Goal: Information Seeking & Learning: Learn about a topic

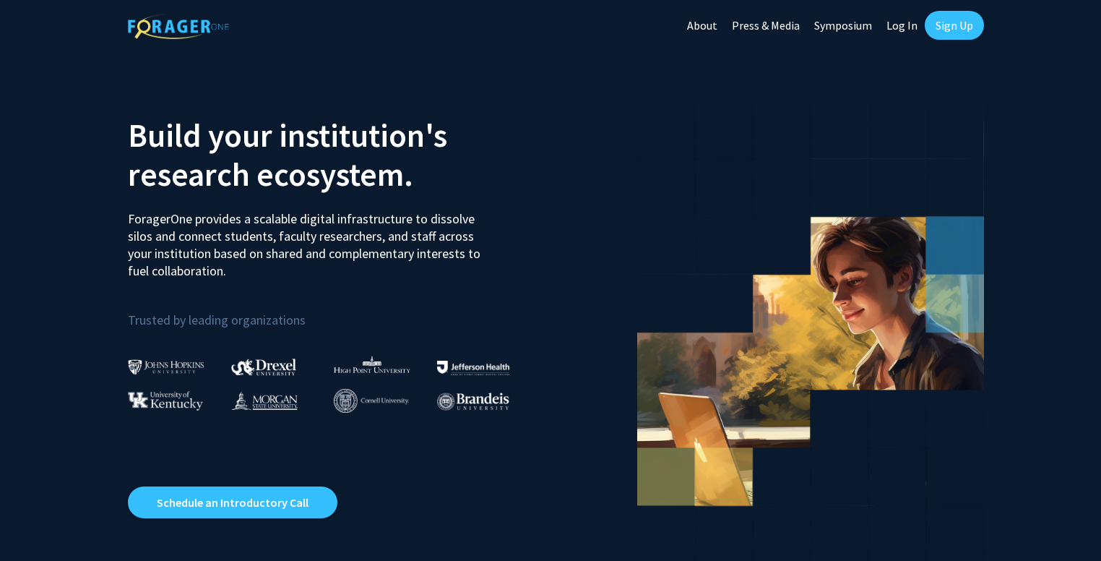
click at [944, 33] on link "Sign Up" at bounding box center [954, 25] width 59 height 29
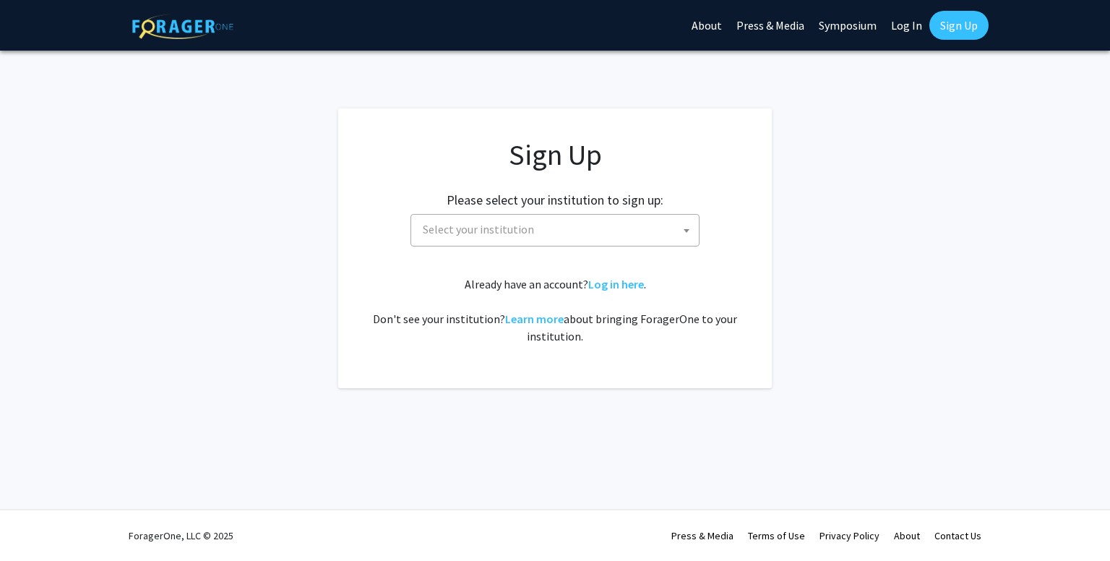
click at [552, 219] on span "Select your institution" at bounding box center [558, 230] width 282 height 30
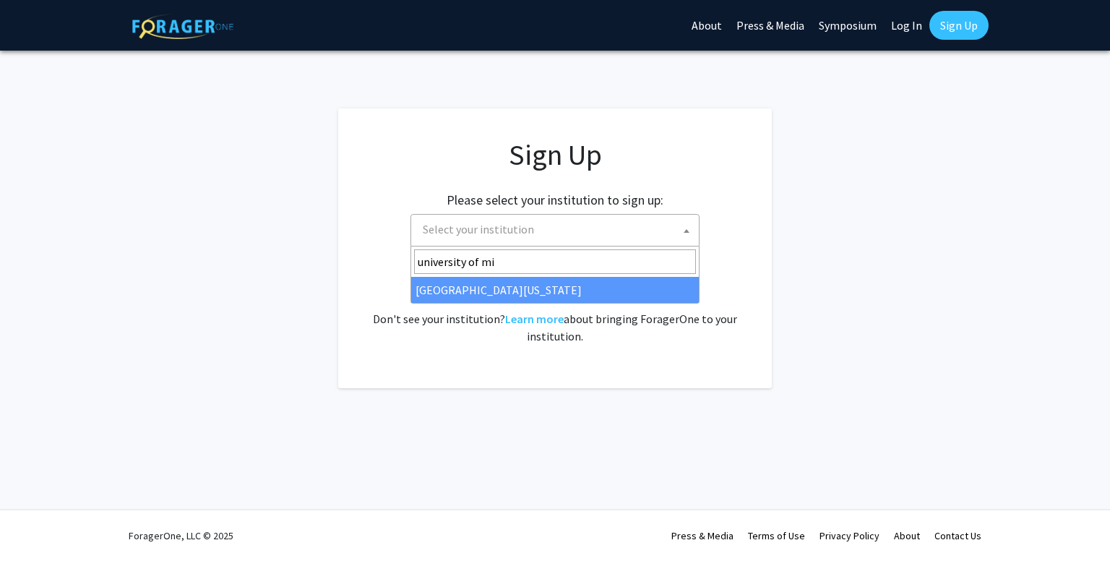
type input "university of mi"
select select "33"
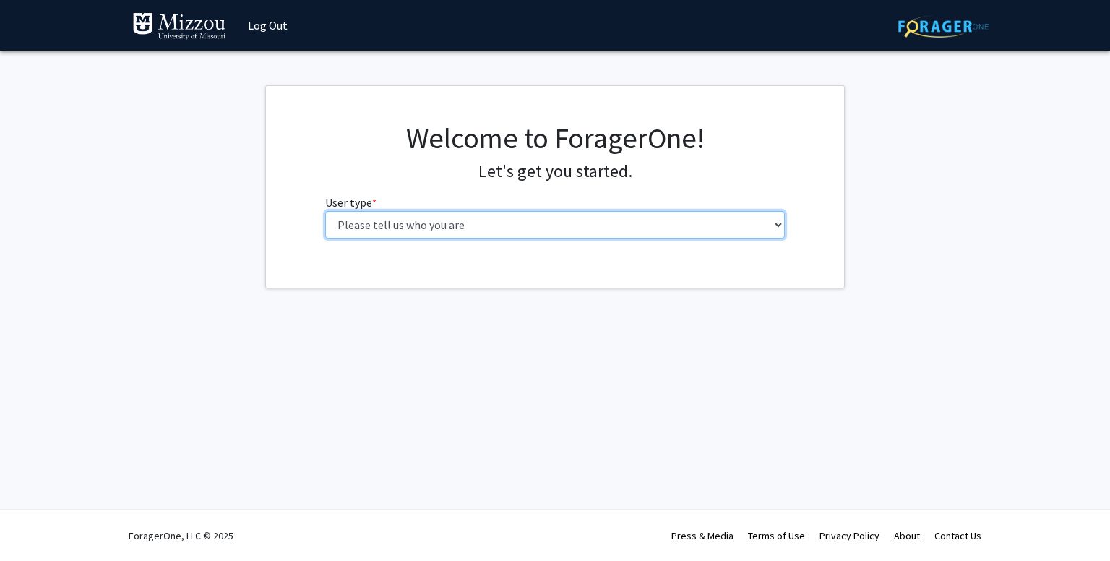
click at [467, 235] on select "Please tell us who you are Undergraduate Student Master's Student Doctoral Cand…" at bounding box center [555, 224] width 460 height 27
select select "1: undergrad"
click at [325, 211] on select "Please tell us who you are Undergraduate Student Master's Student Doctoral Cand…" at bounding box center [555, 224] width 460 height 27
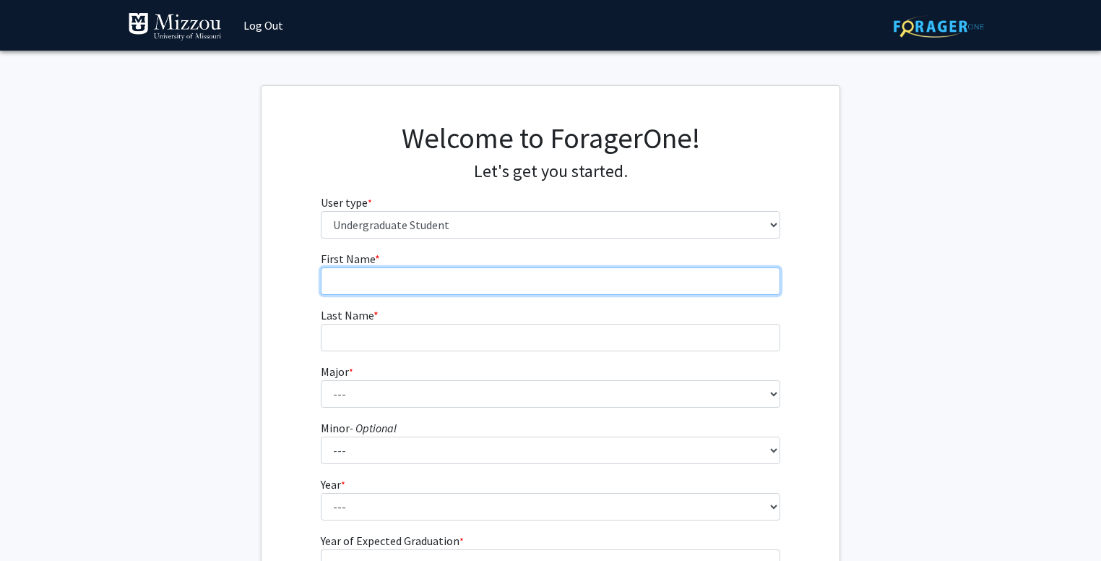
click at [399, 282] on input "First Name * required" at bounding box center [551, 280] width 460 height 27
type input "Layla"
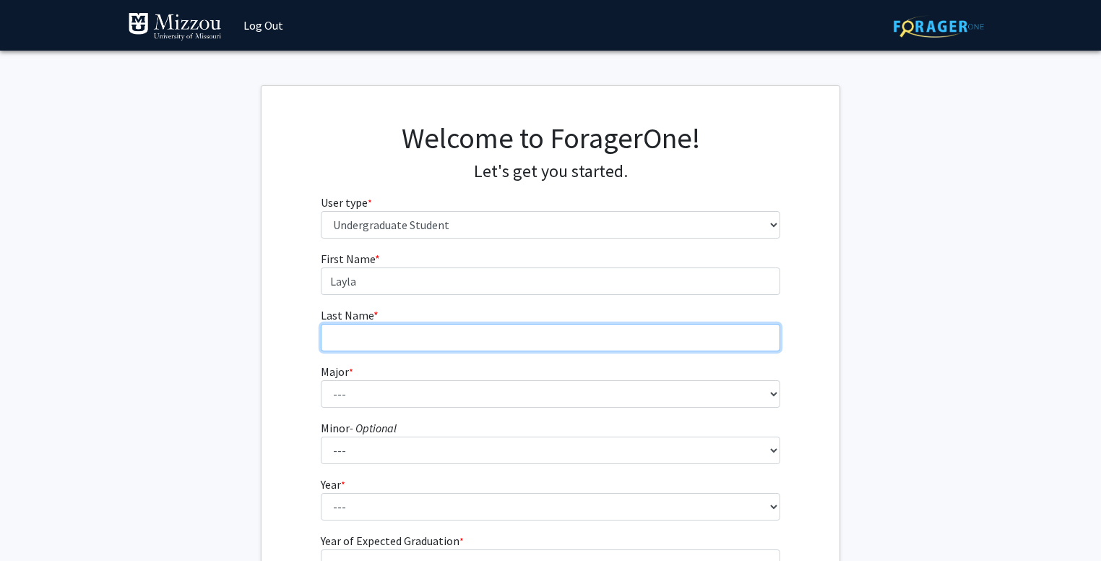
type input "Olsen"
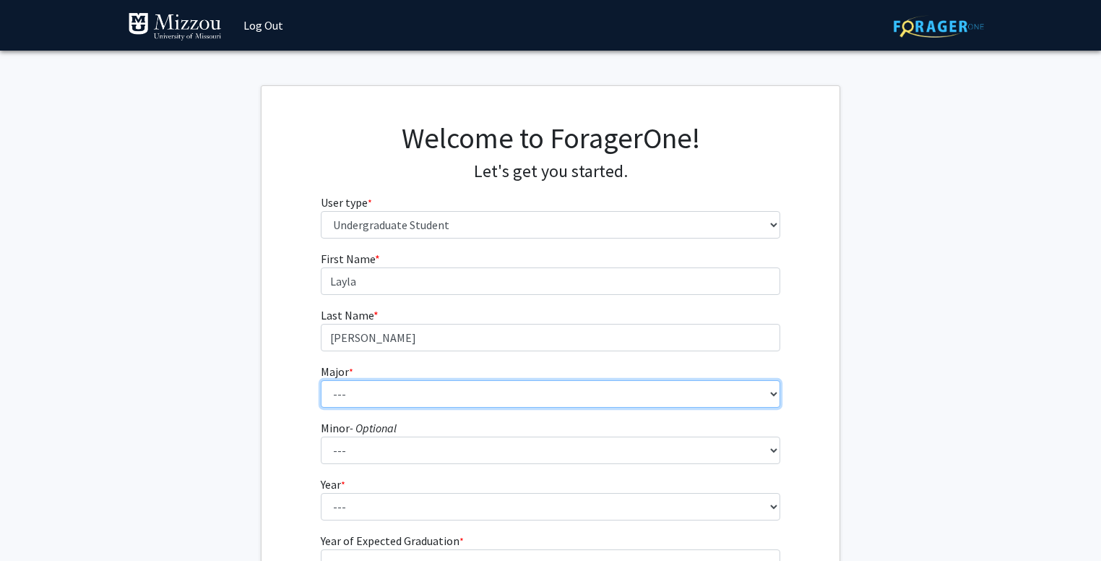
click at [384, 404] on select "--- Agribusiness Management Agricultural Education Agricultural Education: Comm…" at bounding box center [551, 393] width 460 height 27
select select "18: 2507"
click at [321, 380] on select "--- Agribusiness Management Agricultural Education Agricultural Education: Comm…" at bounding box center [551, 393] width 460 height 27
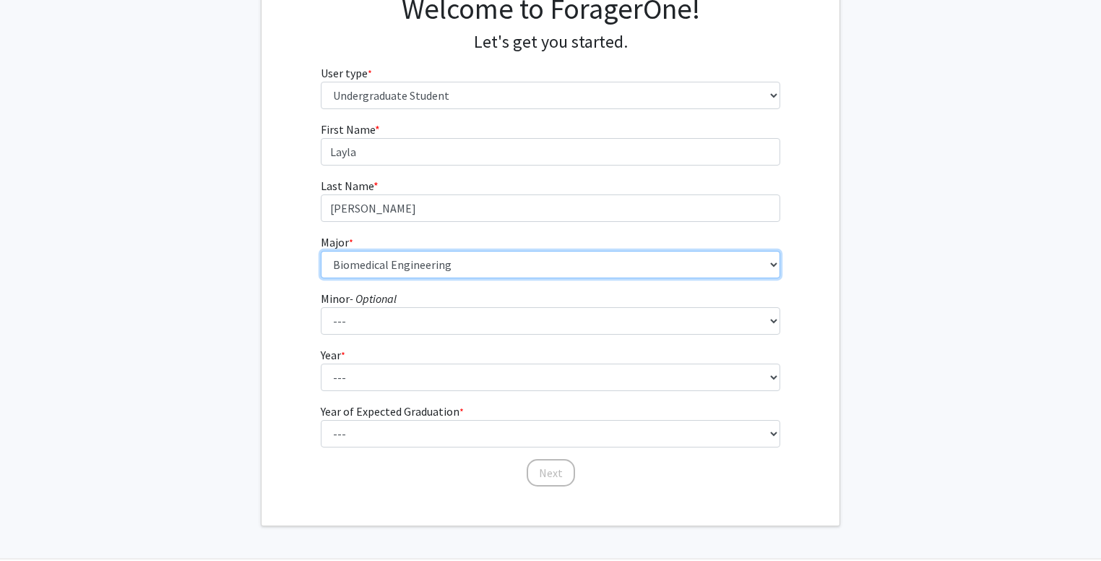
scroll to position [130, 0]
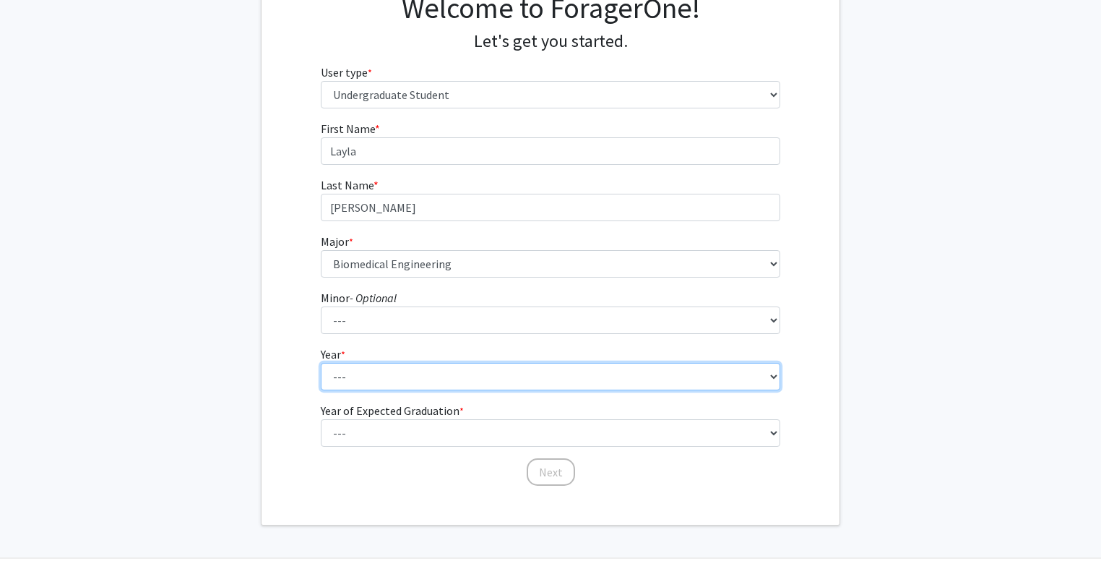
click at [352, 384] on select "--- First-year Sophomore Junior Senior Postbaccalaureate Certificate" at bounding box center [551, 376] width 460 height 27
select select "2: sophomore"
click at [321, 363] on select "--- First-year Sophomore Junior Senior Postbaccalaureate Certificate" at bounding box center [551, 376] width 460 height 27
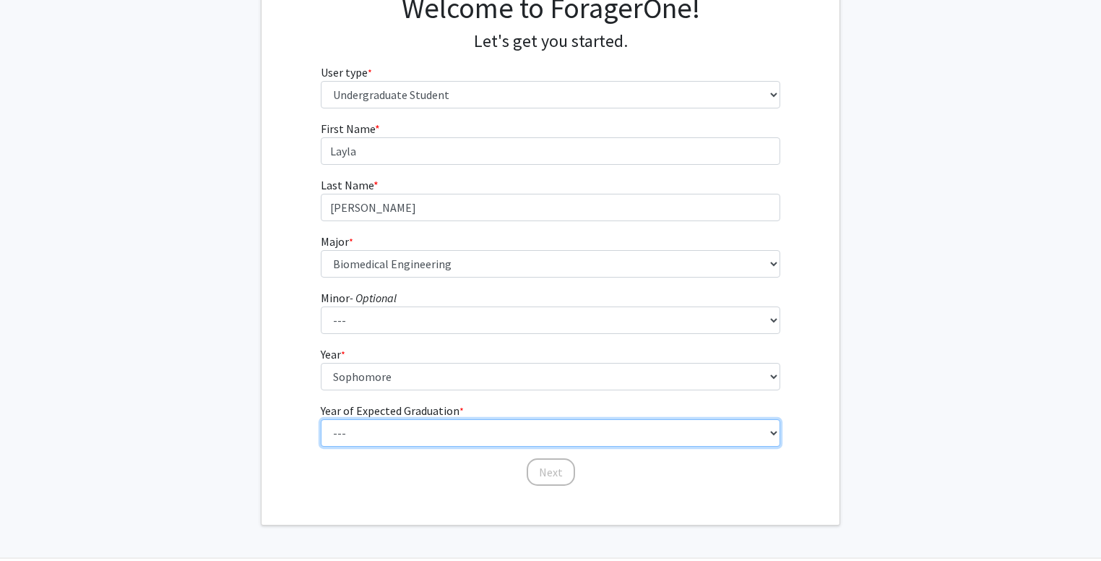
click at [368, 428] on select "--- 2025 2026 2027 2028 2029 2030 2031 2032 2033 2034" at bounding box center [551, 432] width 460 height 27
select select "4: 2028"
click at [321, 419] on select "--- 2025 2026 2027 2028 2029 2030 2031 2032 2033 2034" at bounding box center [551, 432] width 460 height 27
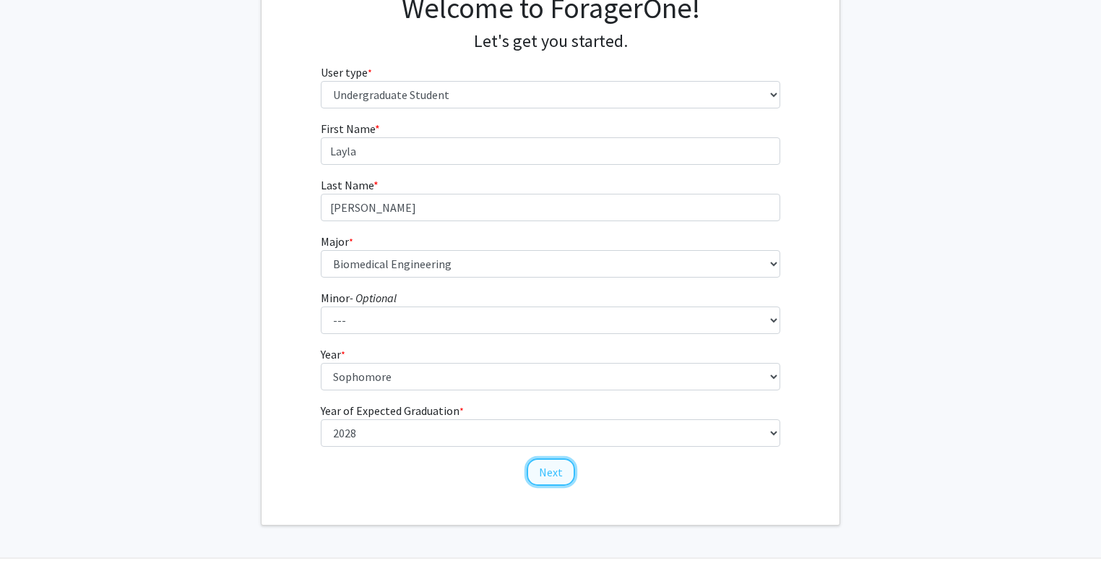
click at [562, 462] on button "Next" at bounding box center [551, 471] width 48 height 27
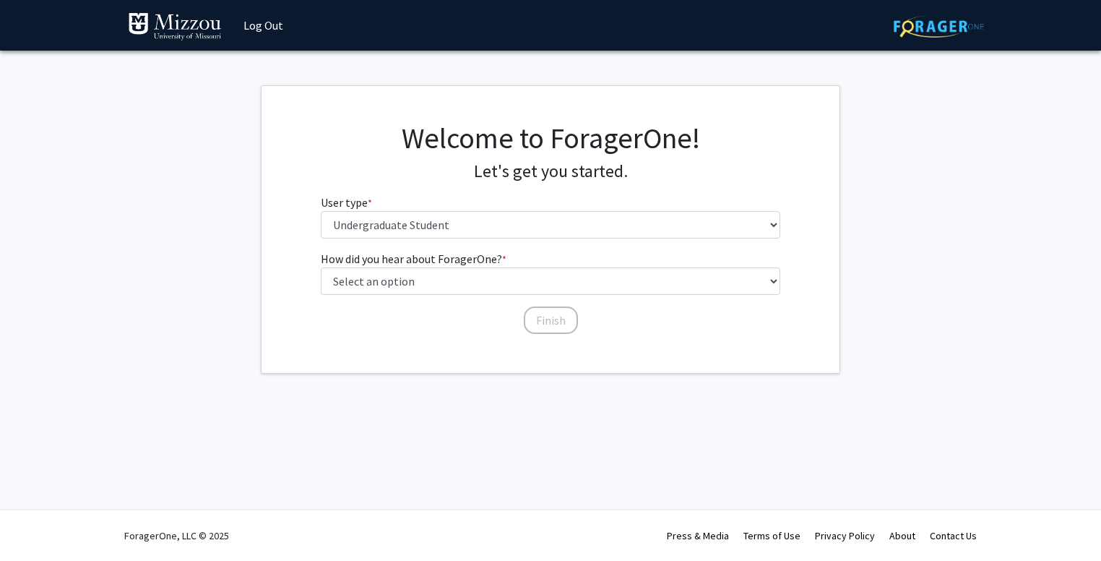
scroll to position [0, 0]
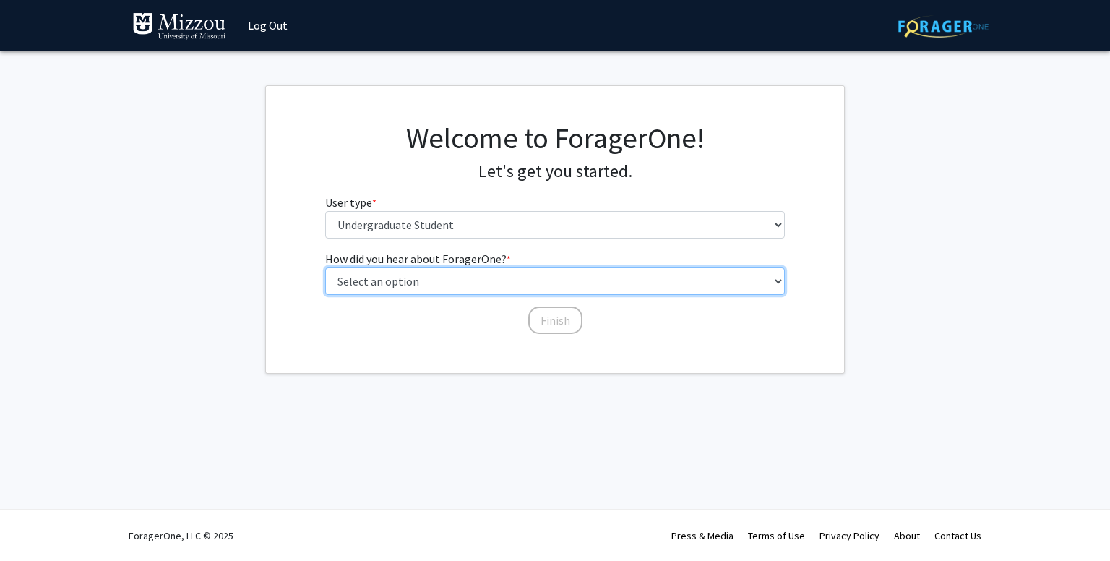
click at [482, 276] on select "Select an option Peer/student recommendation Faculty/staff recommendation Unive…" at bounding box center [555, 280] width 460 height 27
select select "2: faculty_recommendation"
click at [325, 267] on select "Select an option Peer/student recommendation Faculty/staff recommendation Unive…" at bounding box center [555, 280] width 460 height 27
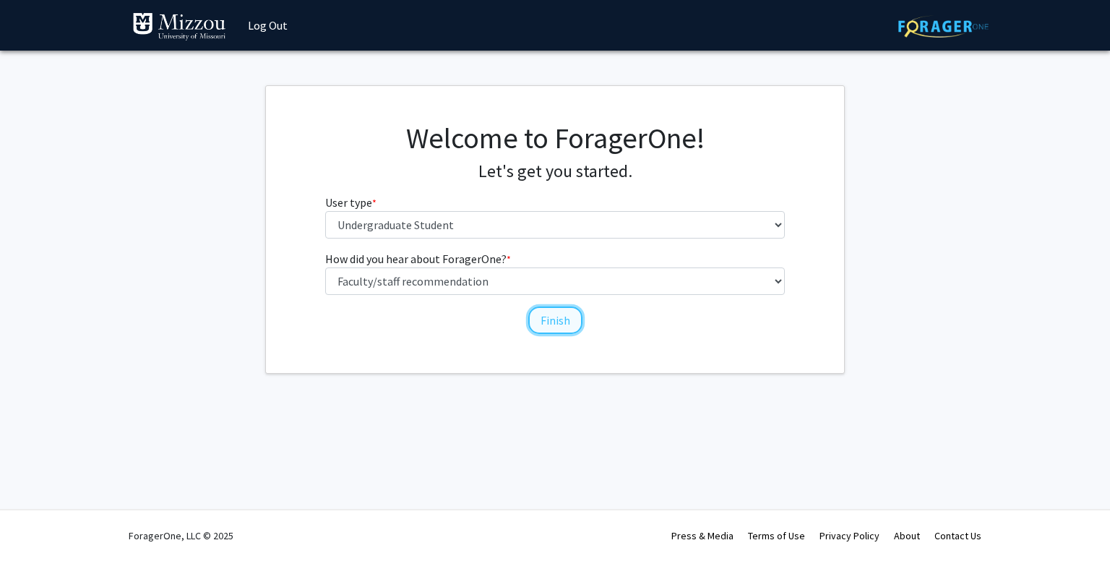
click at [546, 324] on button "Finish" at bounding box center [555, 319] width 54 height 27
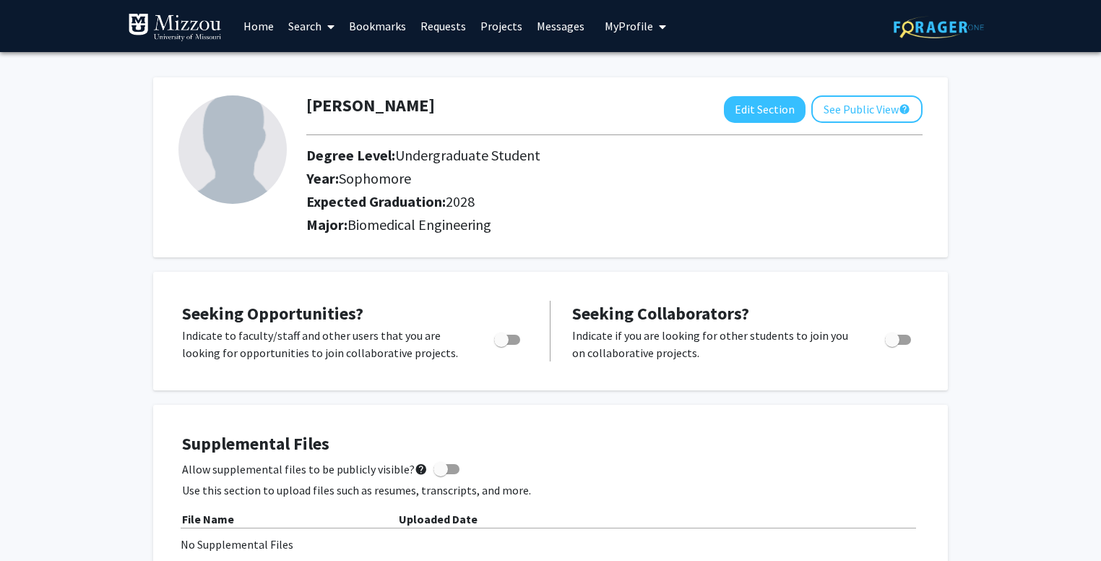
click at [242, 154] on img at bounding box center [232, 149] width 108 height 108
click at [854, 104] on button "See Public View help" at bounding box center [866, 108] width 111 height 27
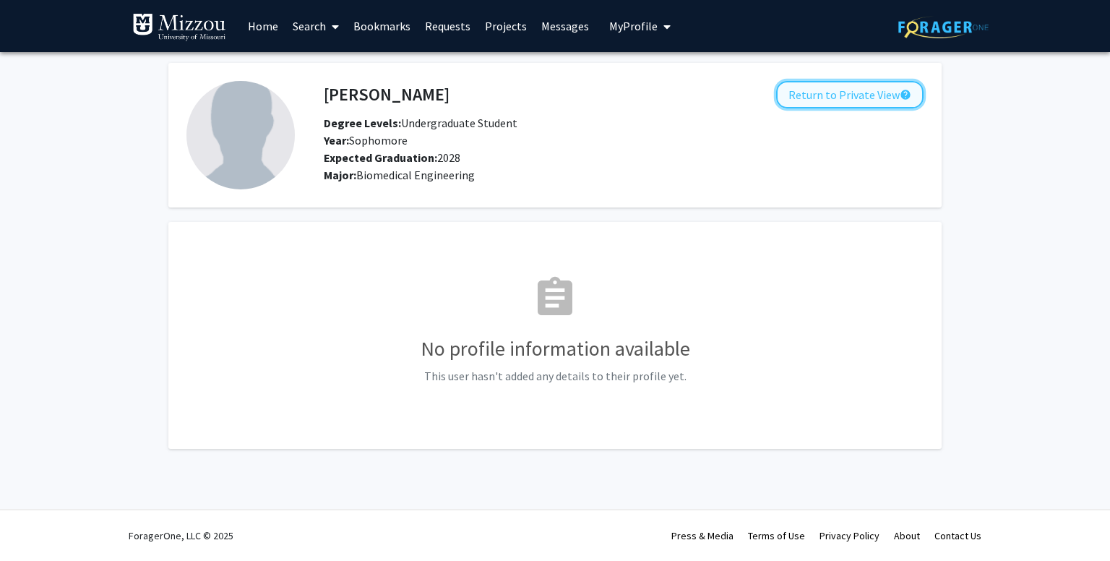
click at [818, 100] on button "Return to Private View help" at bounding box center [849, 94] width 147 height 27
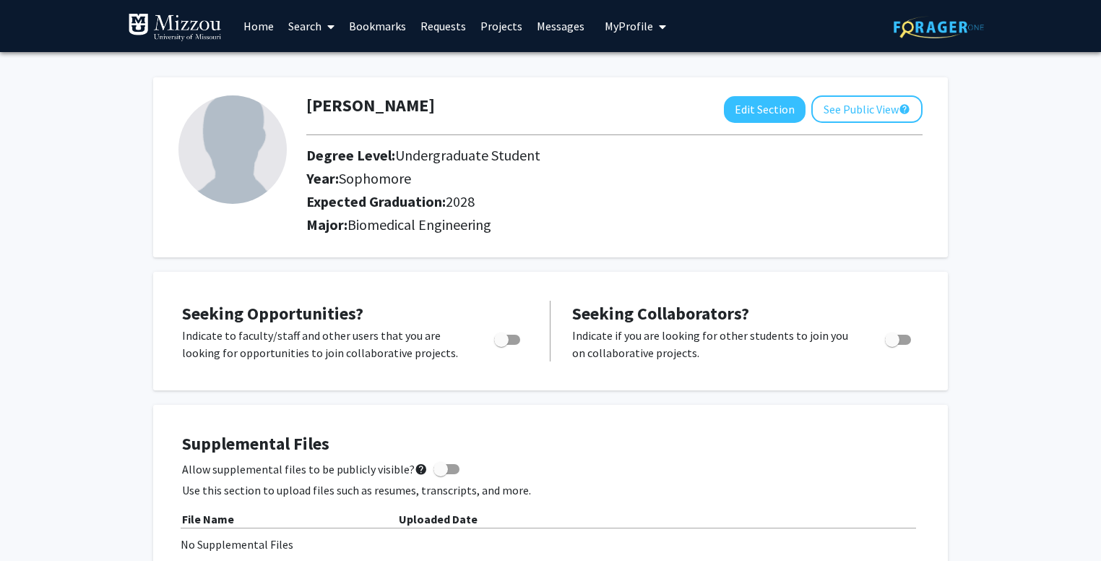
click at [266, 26] on link "Home" at bounding box center [258, 26] width 45 height 51
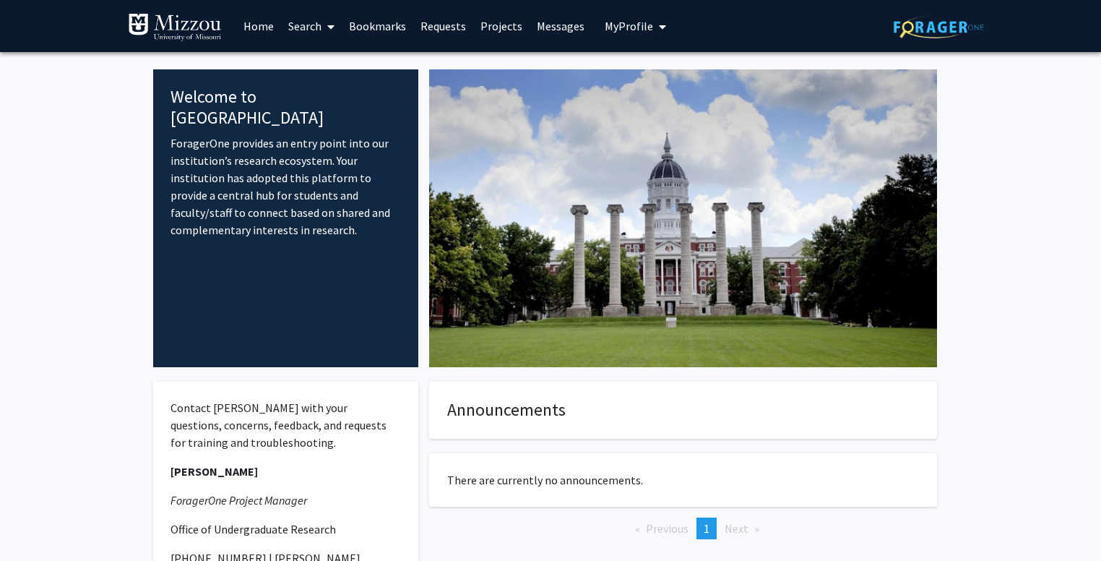
click at [319, 30] on link "Search" at bounding box center [311, 26] width 61 height 51
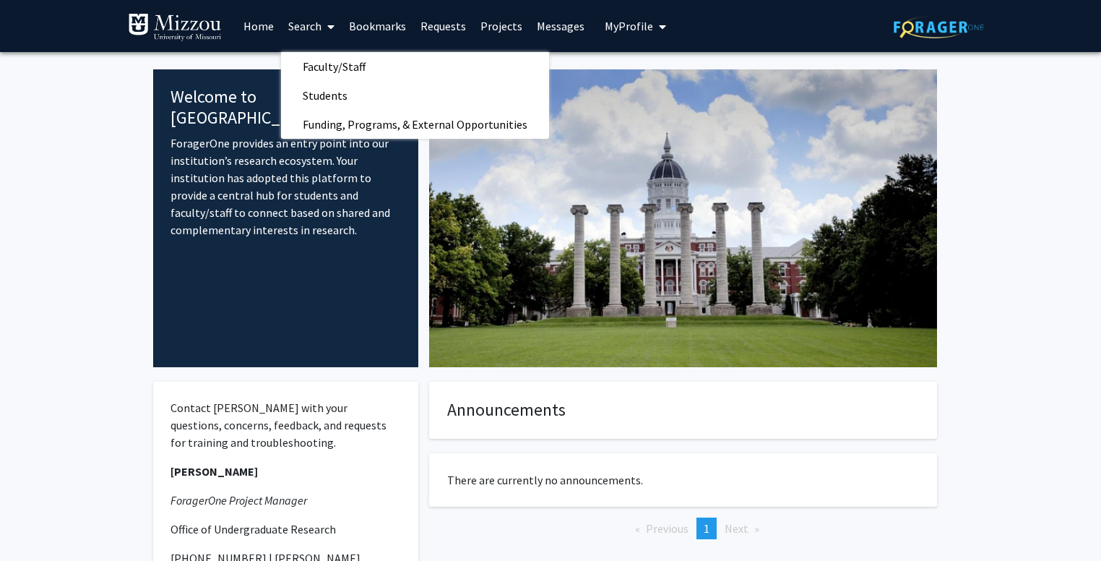
click at [502, 26] on link "Projects" at bounding box center [501, 26] width 56 height 51
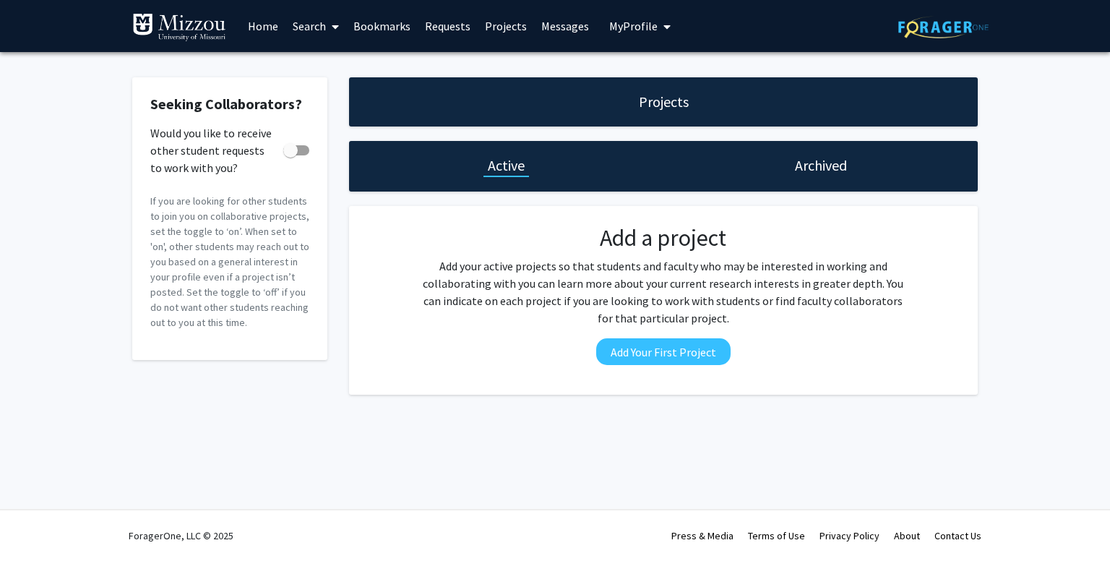
click at [251, 27] on link "Home" at bounding box center [263, 26] width 45 height 51
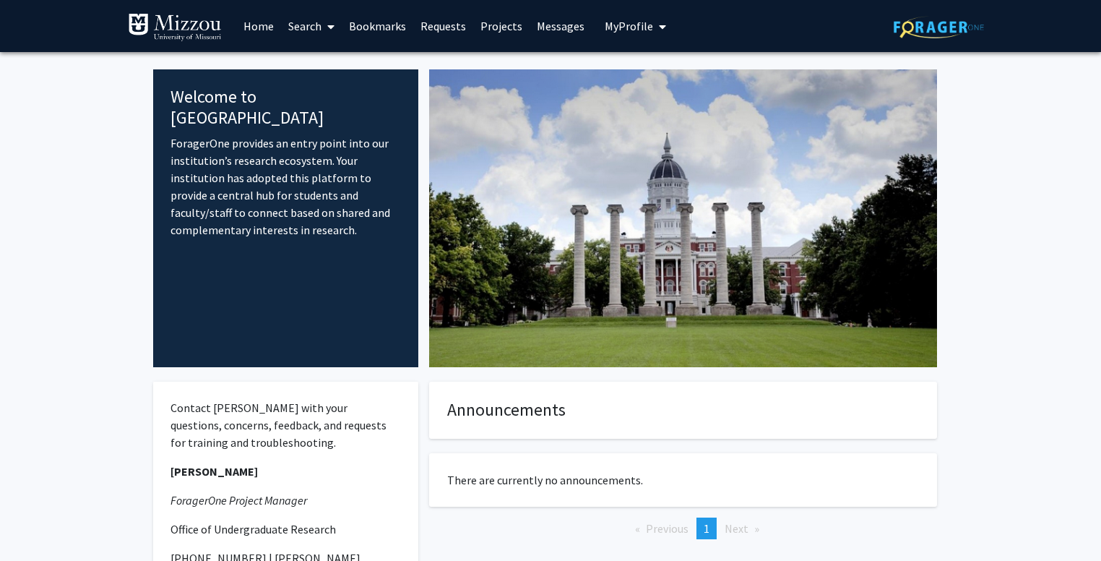
click at [309, 27] on link "Search" at bounding box center [311, 26] width 61 height 51
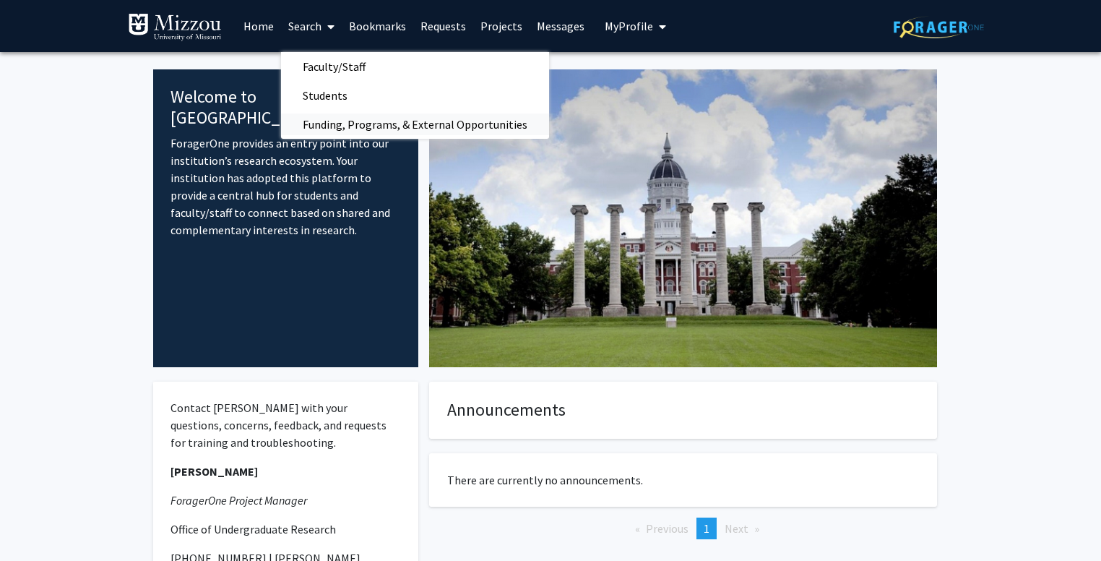
click at [371, 131] on span "Funding, Programs, & External Opportunities" at bounding box center [415, 124] width 268 height 29
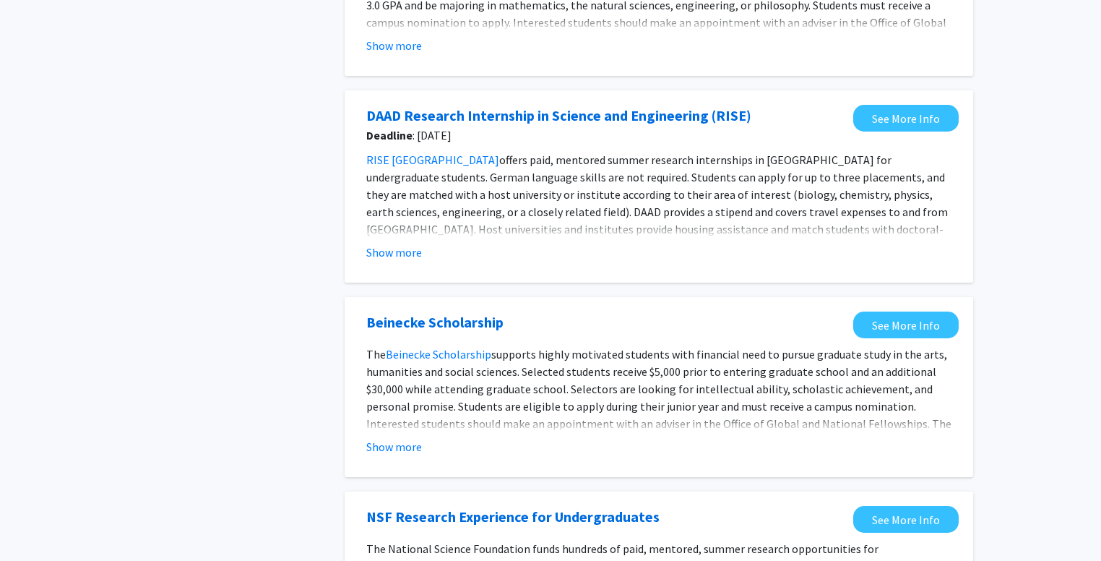
scroll to position [1621, 0]
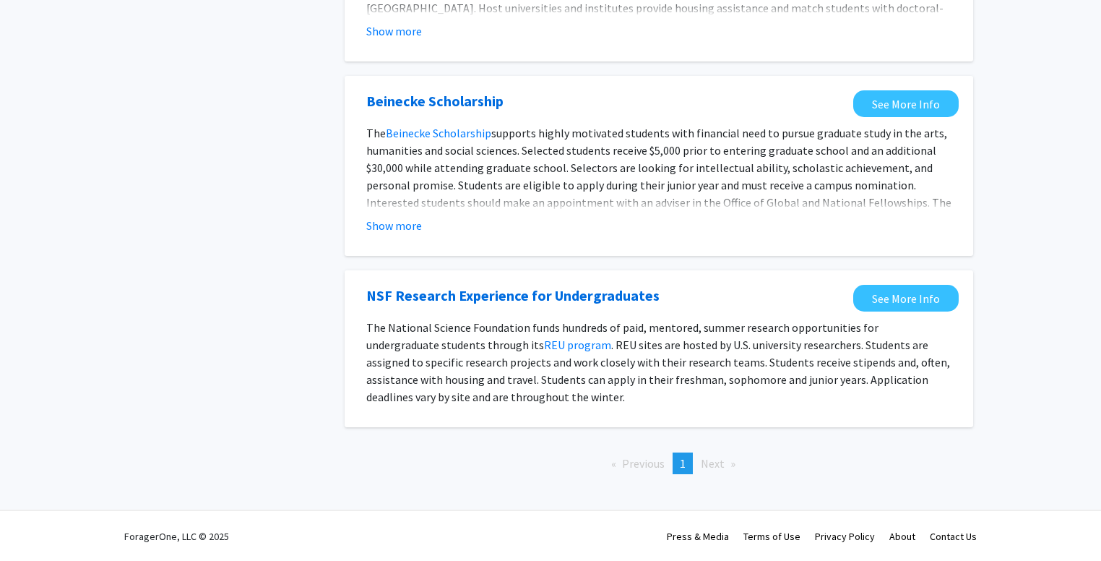
click at [718, 467] on span "Next page" at bounding box center [713, 463] width 24 height 14
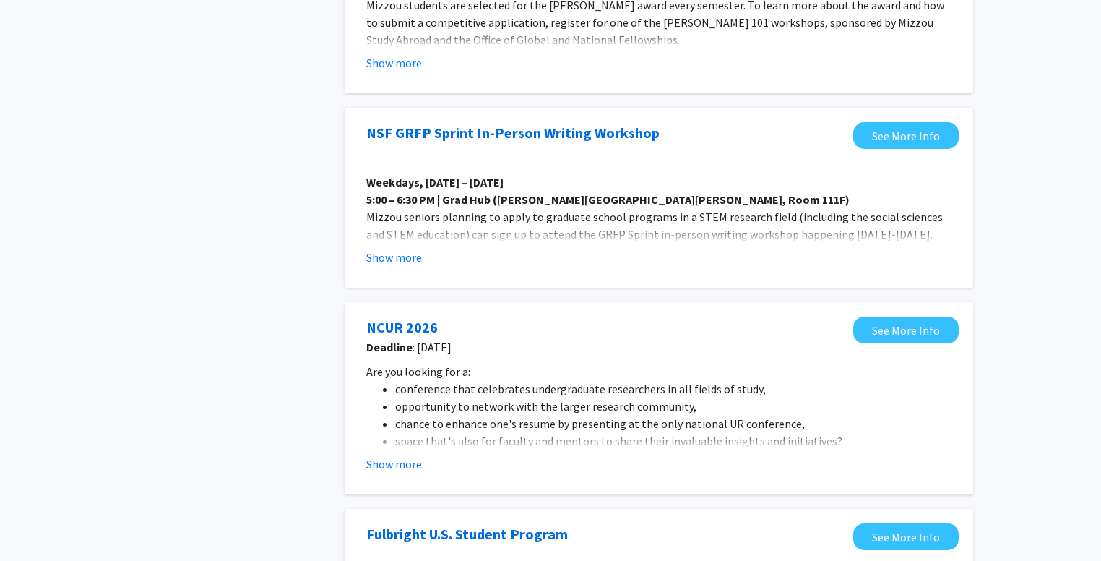
scroll to position [0, 0]
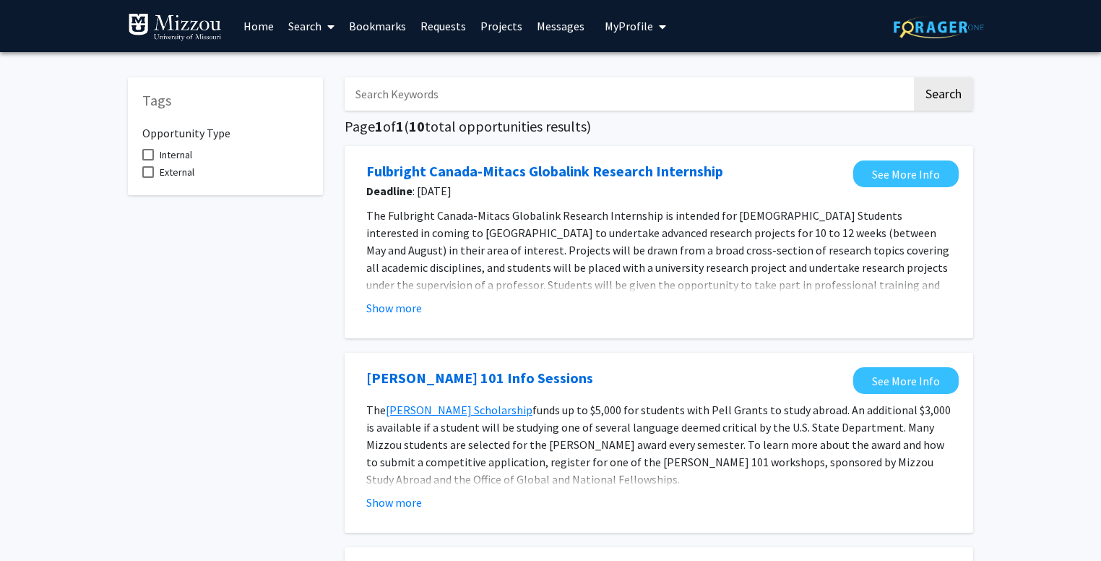
click at [321, 29] on link "Search" at bounding box center [311, 26] width 61 height 51
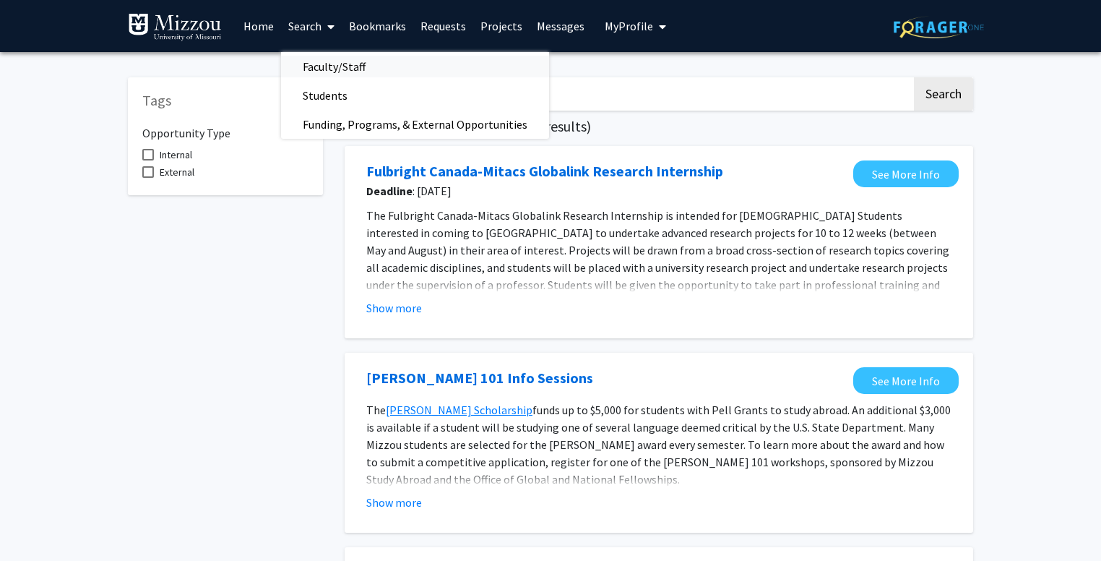
click at [331, 63] on span "Faculty/Staff" at bounding box center [334, 66] width 106 height 29
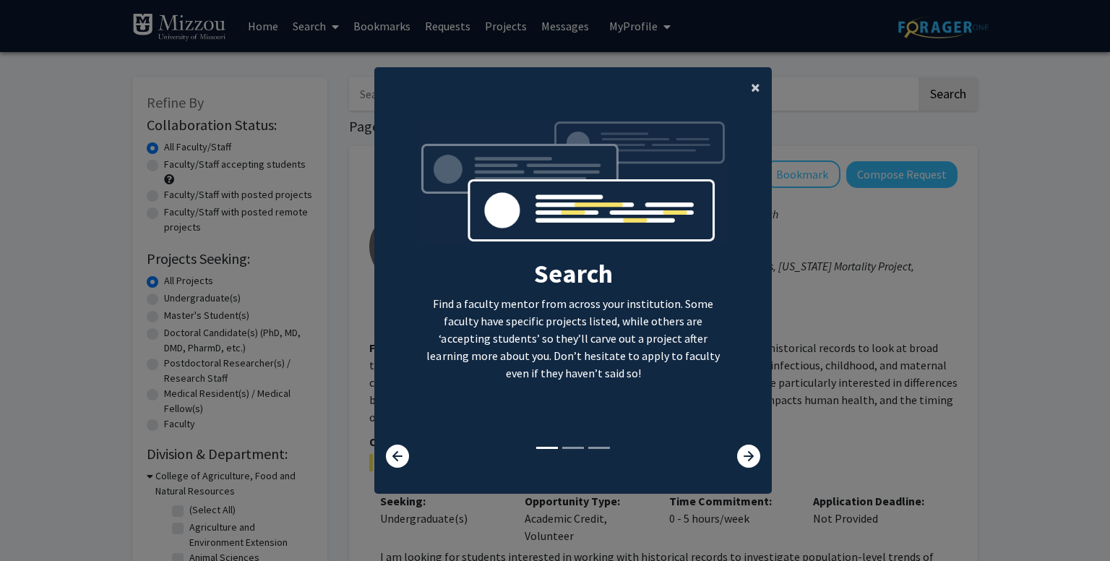
click at [754, 93] on button "×" at bounding box center [755, 87] width 33 height 40
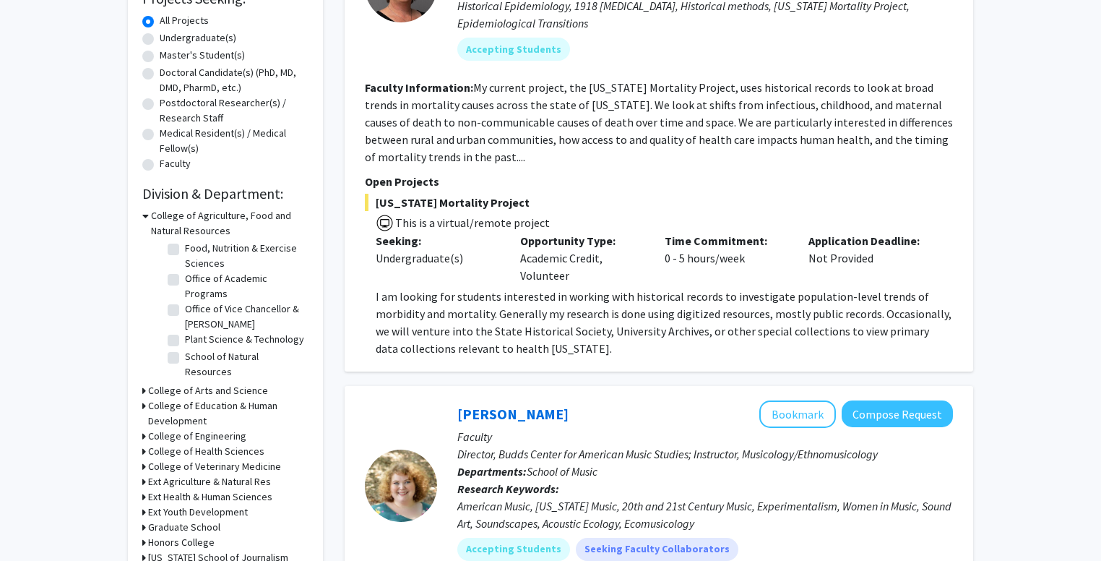
scroll to position [263, 0]
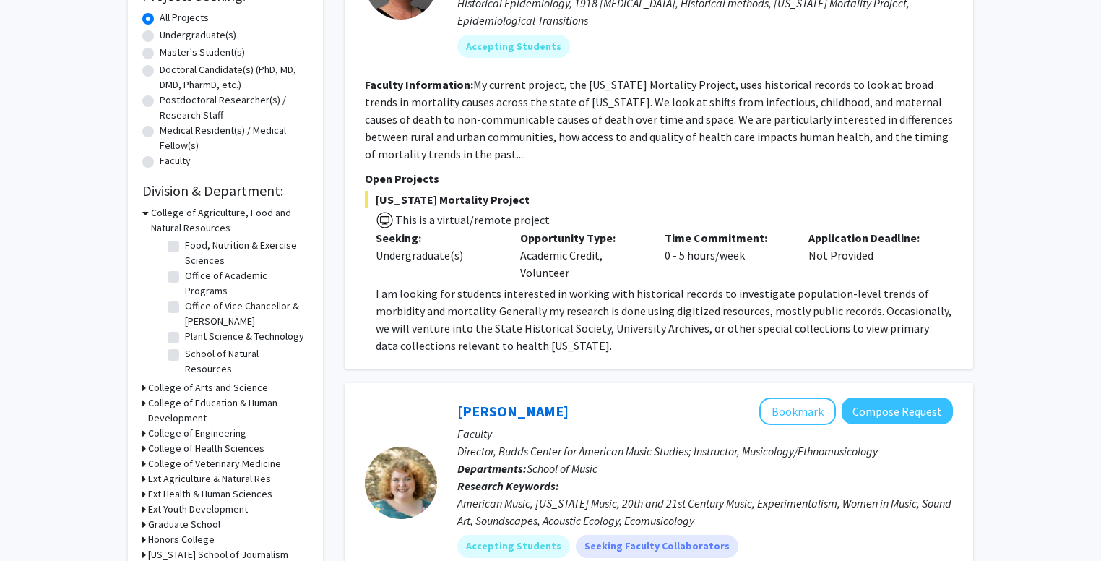
click at [156, 211] on h3 "College of Agriculture, Food and Natural Resources" at bounding box center [229, 220] width 157 height 30
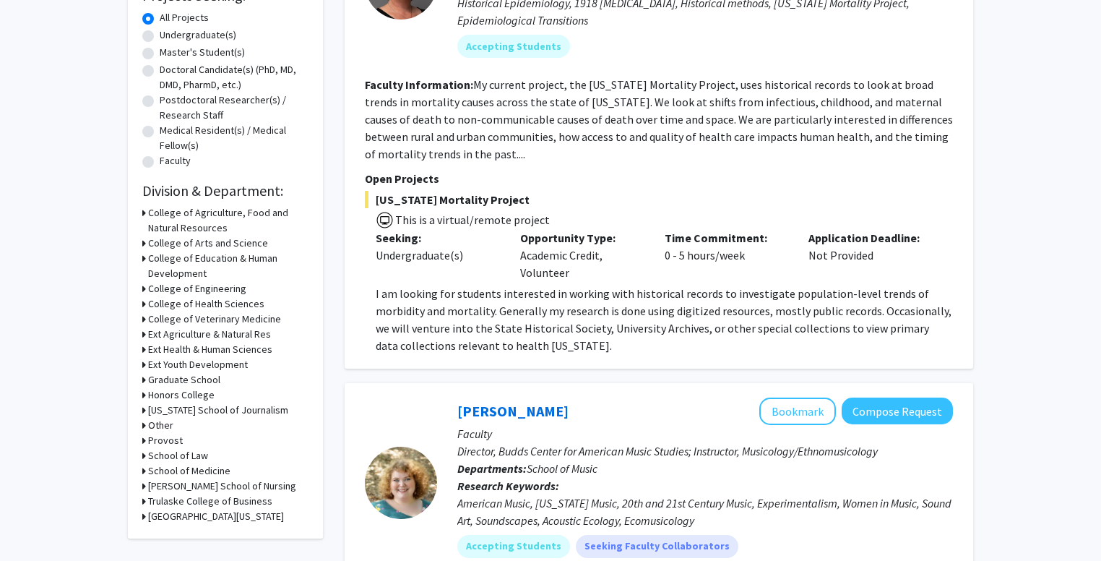
click at [186, 287] on h3 "College of Engineering" at bounding box center [197, 288] width 98 height 15
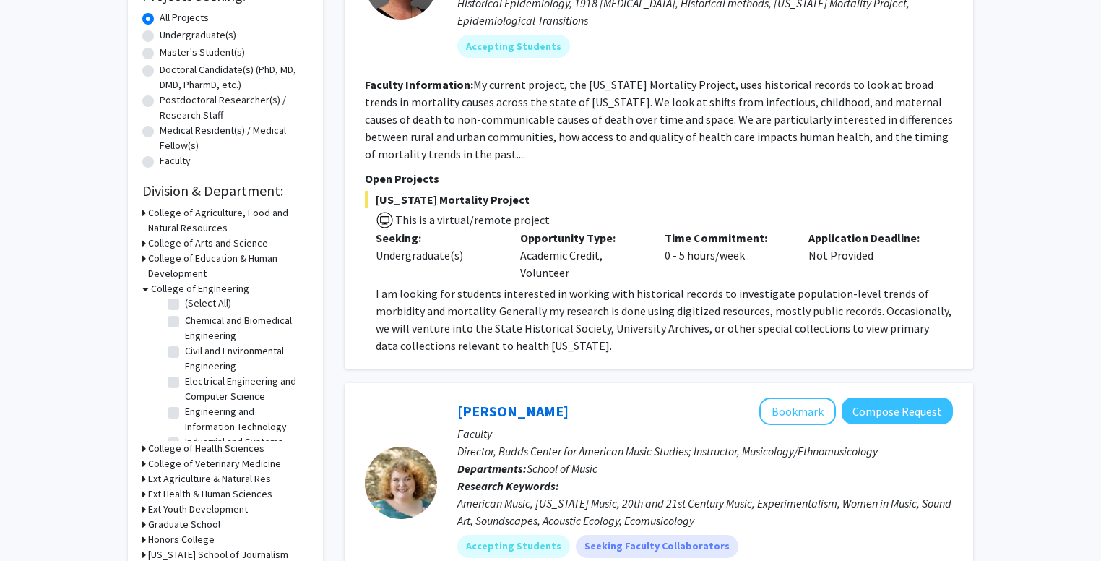
scroll to position [0, 0]
click at [185, 325] on label "Chemical and Biomedical Engineering" at bounding box center [245, 332] width 120 height 30
click at [185, 325] on input "Chemical and Biomedical Engineering" at bounding box center [189, 321] width 9 height 9
checkbox input "true"
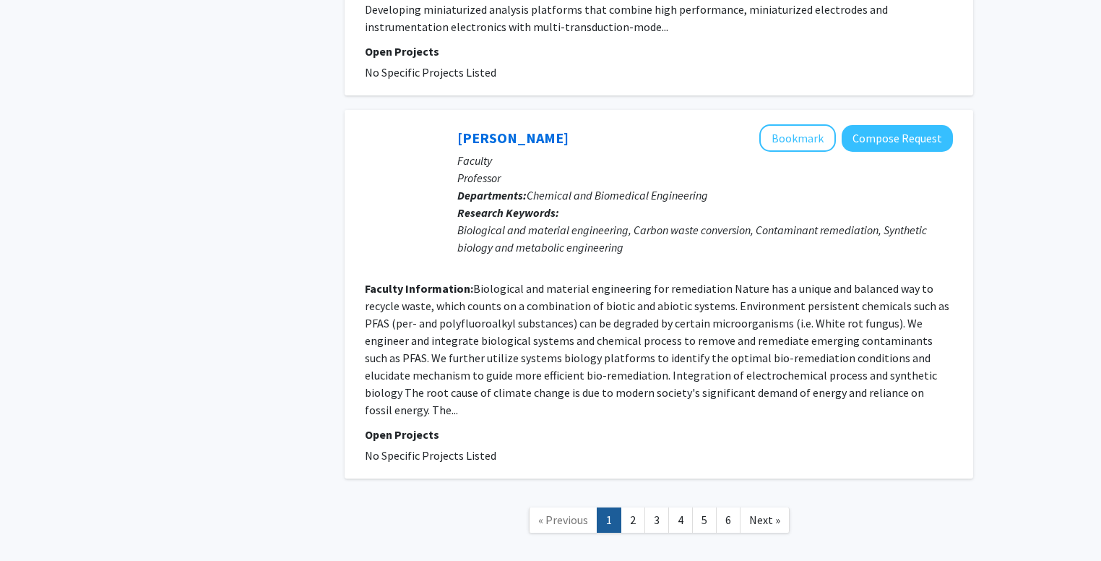
scroll to position [3218, 0]
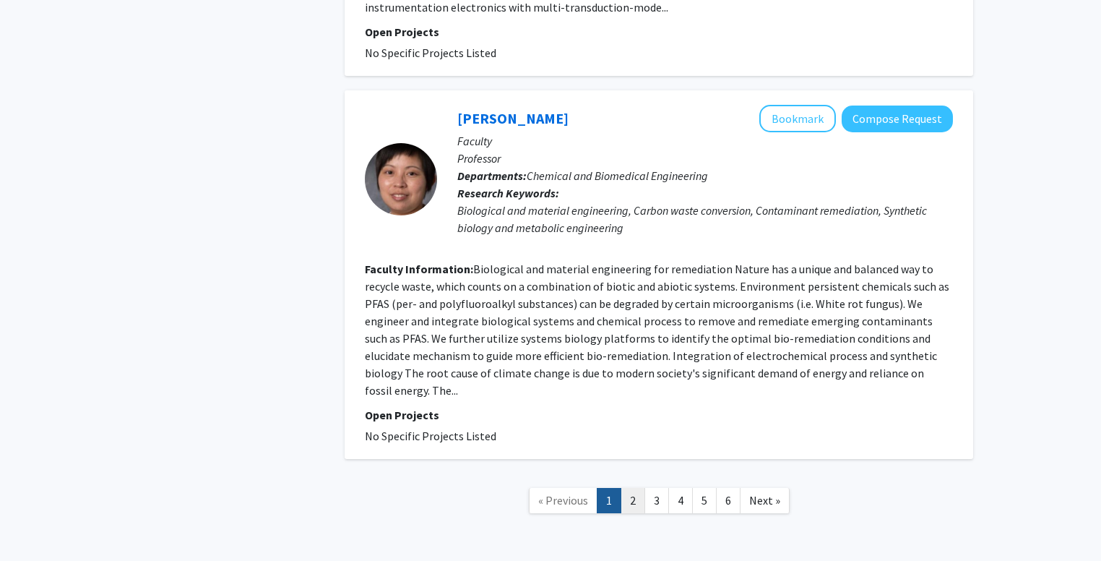
click at [635, 488] on link "2" at bounding box center [632, 500] width 25 height 25
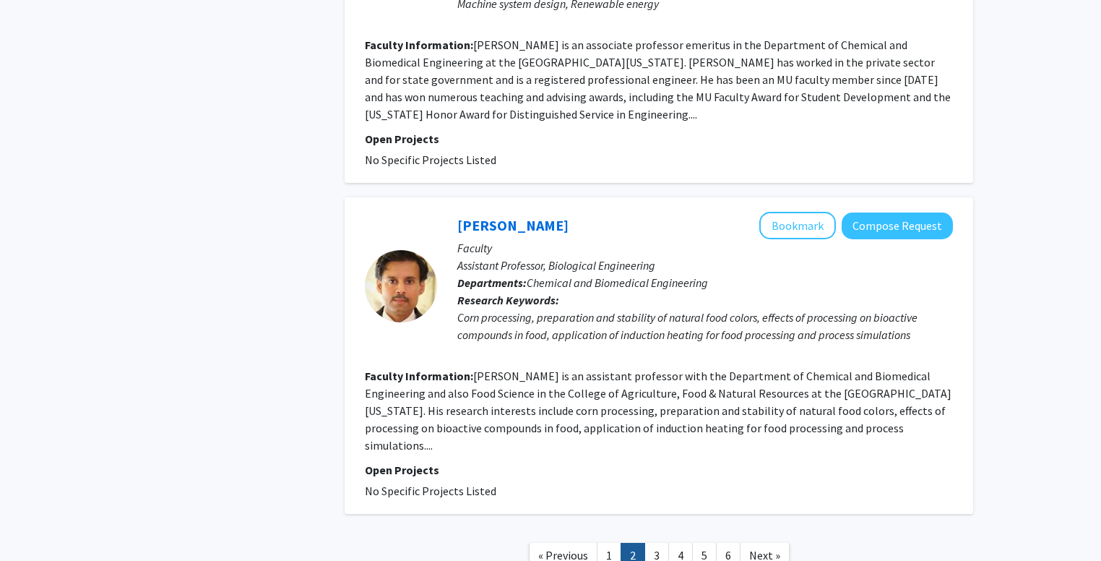
scroll to position [3118, 0]
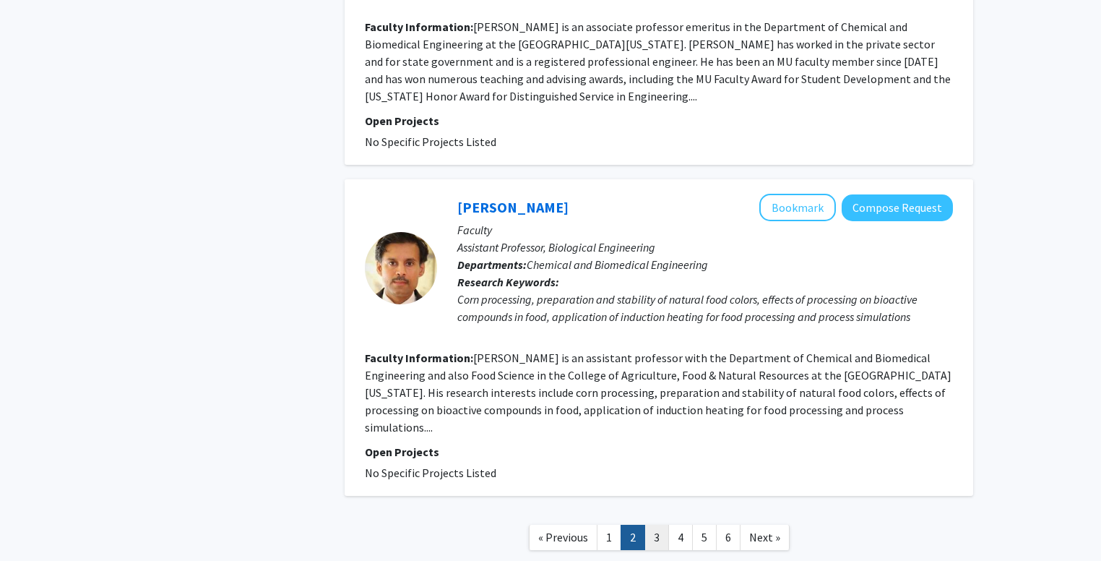
click at [662, 524] on link "3" at bounding box center [656, 536] width 25 height 25
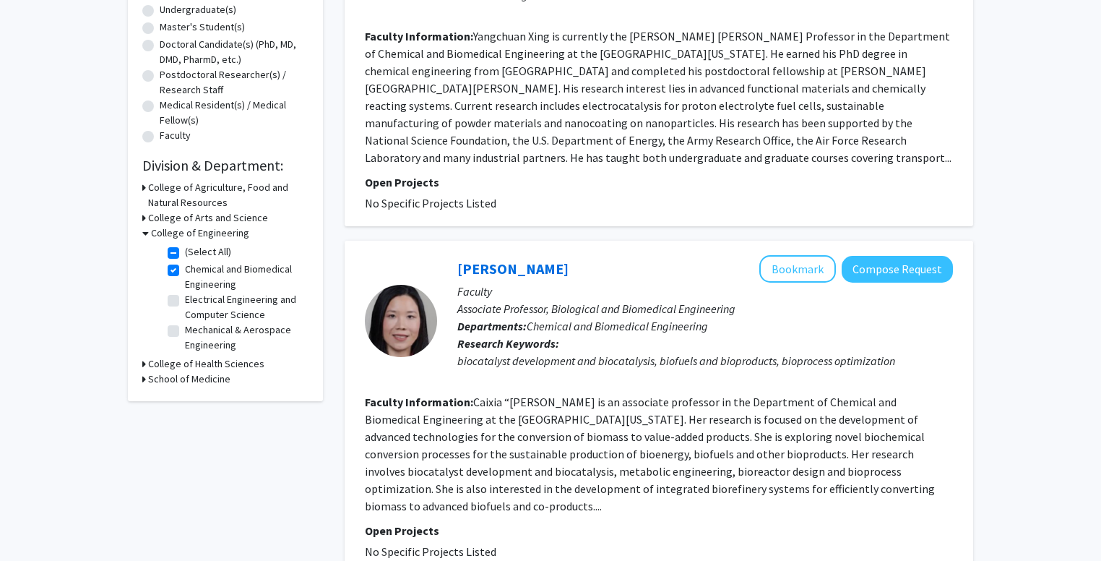
scroll to position [286, 0]
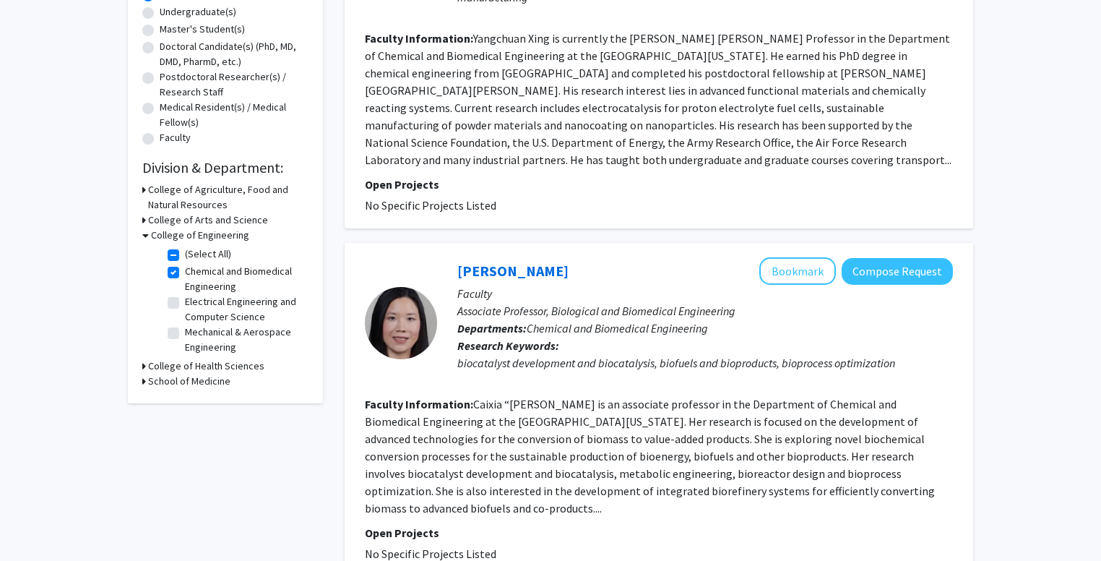
click at [209, 367] on h3 "College of Health Sciences" at bounding box center [206, 365] width 116 height 15
click at [176, 405] on h3 "School of Medicine" at bounding box center [189, 405] width 82 height 15
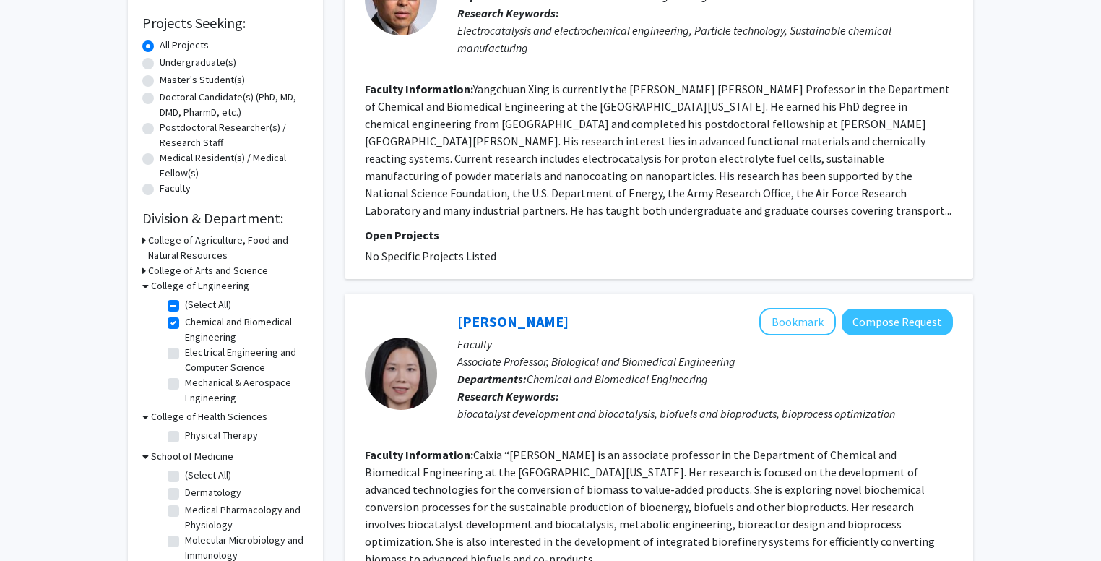
scroll to position [234, 0]
click at [217, 268] on h3 "College of Arts and Science" at bounding box center [208, 271] width 120 height 15
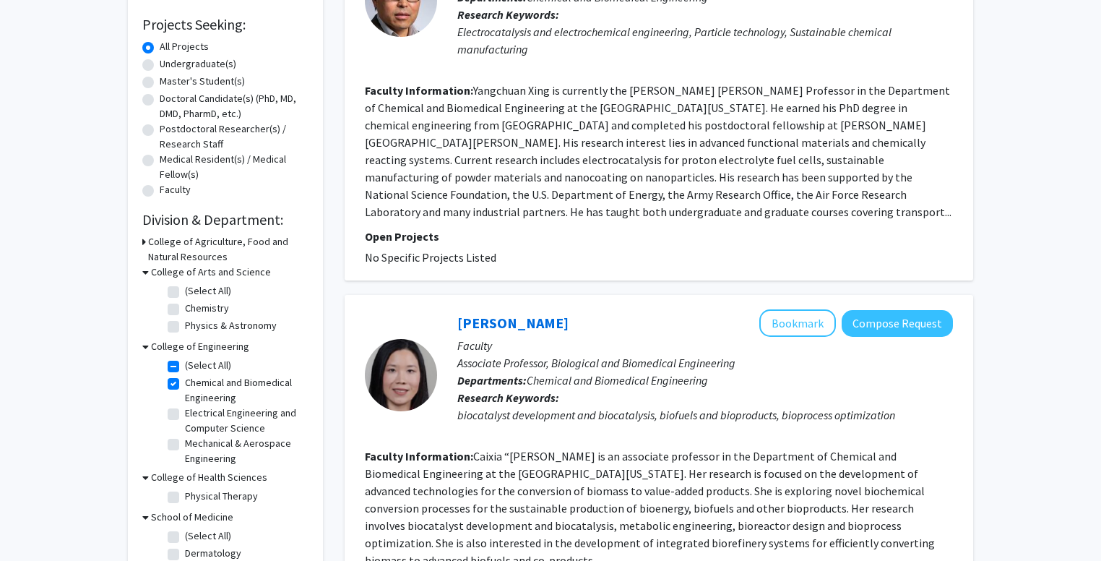
click at [217, 268] on h3 "College of Arts and Science" at bounding box center [211, 271] width 120 height 15
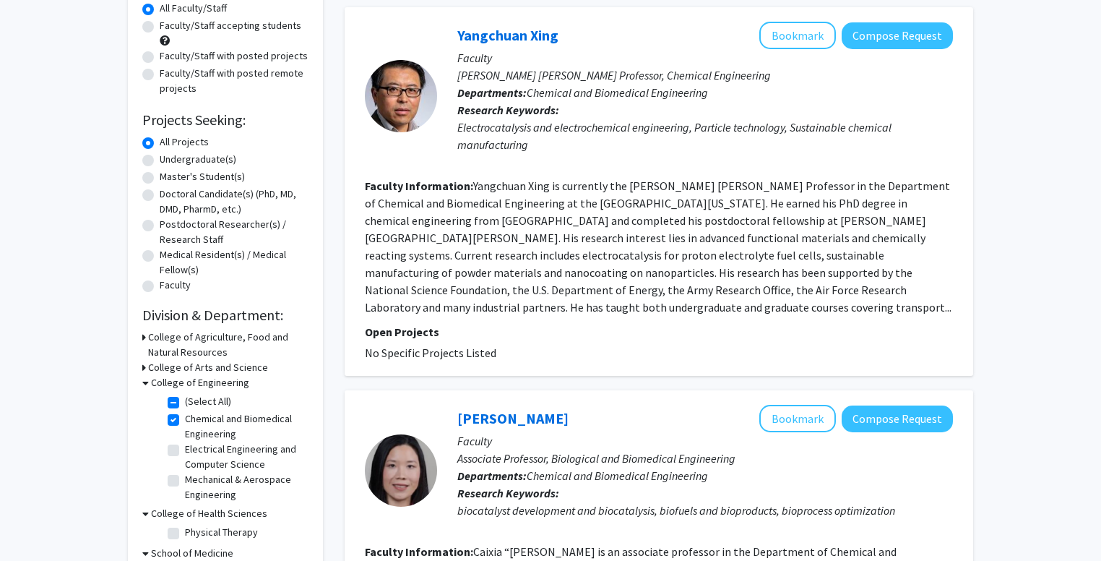
scroll to position [139, 0]
click at [160, 156] on label "Undergraduate(s)" at bounding box center [198, 159] width 77 height 15
click at [160, 156] on input "Undergraduate(s)" at bounding box center [164, 156] width 9 height 9
radio input "true"
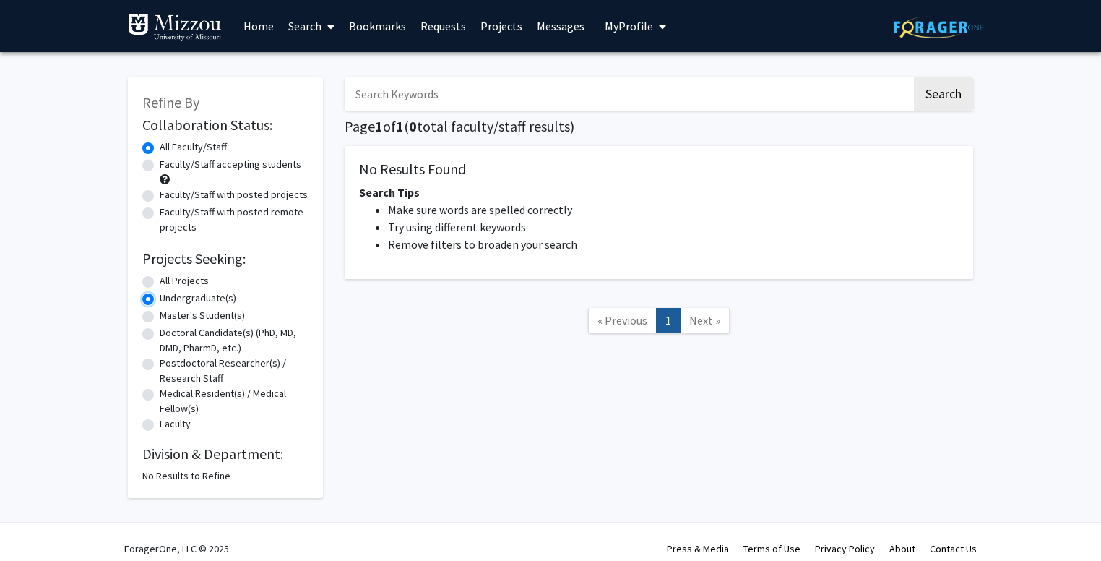
scroll to position [13, 0]
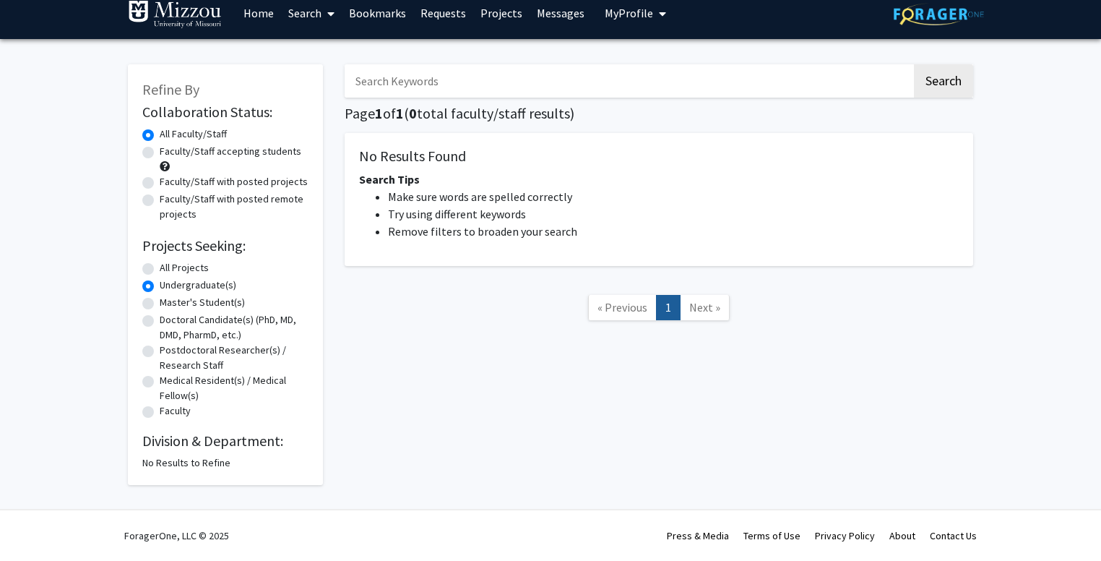
click at [160, 268] on label "All Projects" at bounding box center [184, 267] width 49 height 15
click at [160, 268] on input "All Projects" at bounding box center [164, 264] width 9 height 9
radio input "true"
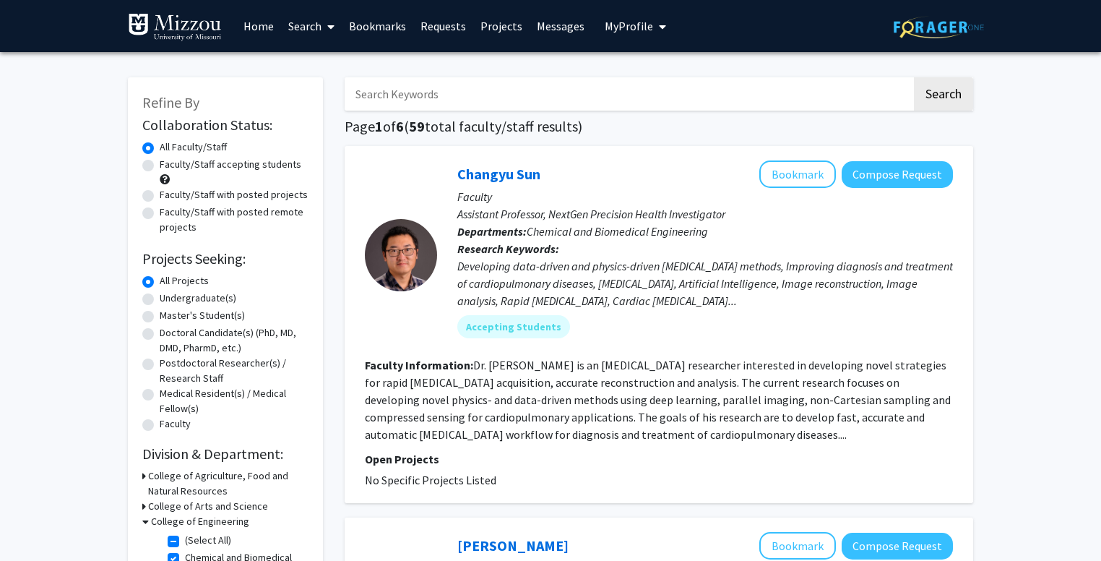
click at [160, 299] on label "Undergraduate(s)" at bounding box center [198, 297] width 77 height 15
click at [160, 299] on input "Undergraduate(s)" at bounding box center [164, 294] width 9 height 9
radio input "true"
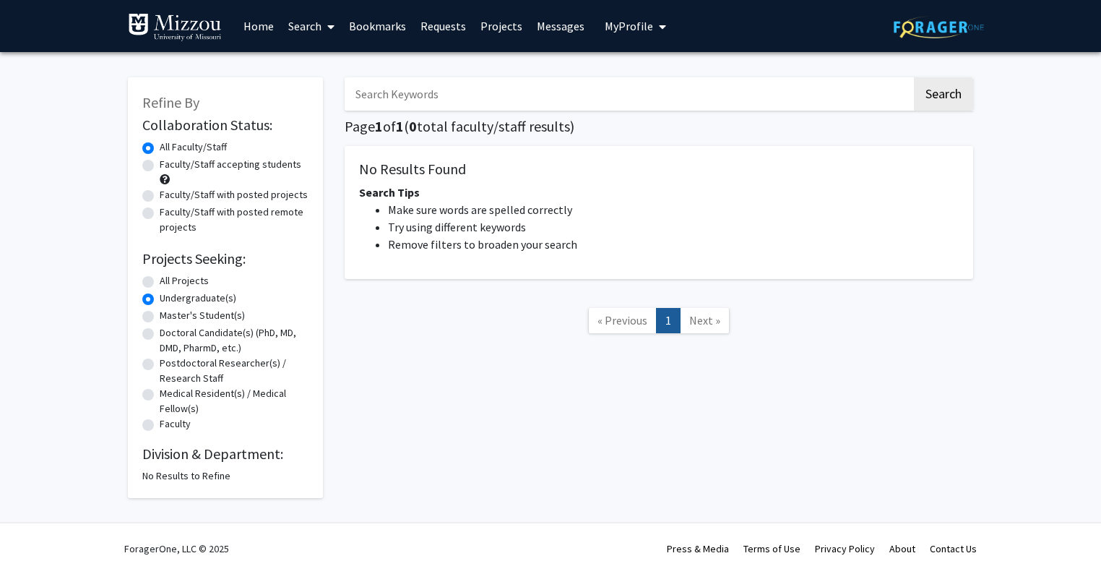
click at [160, 319] on label "Master's Student(s)" at bounding box center [202, 315] width 85 height 15
click at [160, 317] on input "Master's Student(s)" at bounding box center [164, 312] width 9 height 9
radio input "true"
click at [160, 338] on label "Doctoral Candidate(s) (PhD, MD, DMD, PharmD, etc.)" at bounding box center [234, 340] width 149 height 30
click at [160, 334] on input "Doctoral Candidate(s) (PhD, MD, DMD, PharmD, etc.)" at bounding box center [164, 329] width 9 height 9
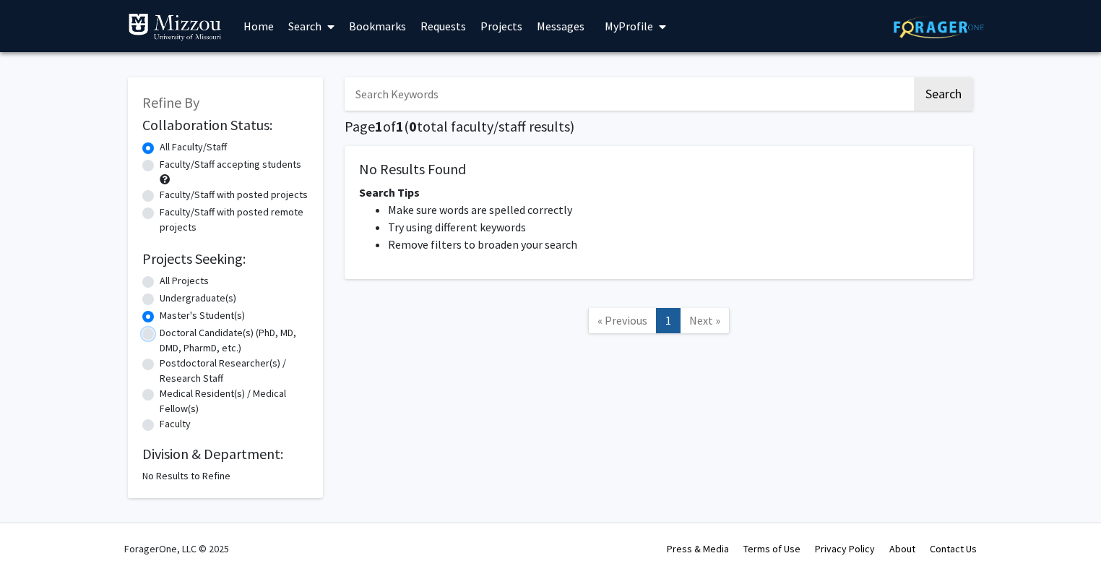
radio input "true"
click at [160, 368] on label "Postdoctoral Researcher(s) / Research Staff" at bounding box center [234, 370] width 149 height 30
click at [160, 365] on input "Postdoctoral Researcher(s) / Research Staff" at bounding box center [164, 359] width 9 height 9
radio input "true"
click at [160, 398] on label "Medical Resident(s) / Medical Fellow(s)" at bounding box center [234, 401] width 149 height 30
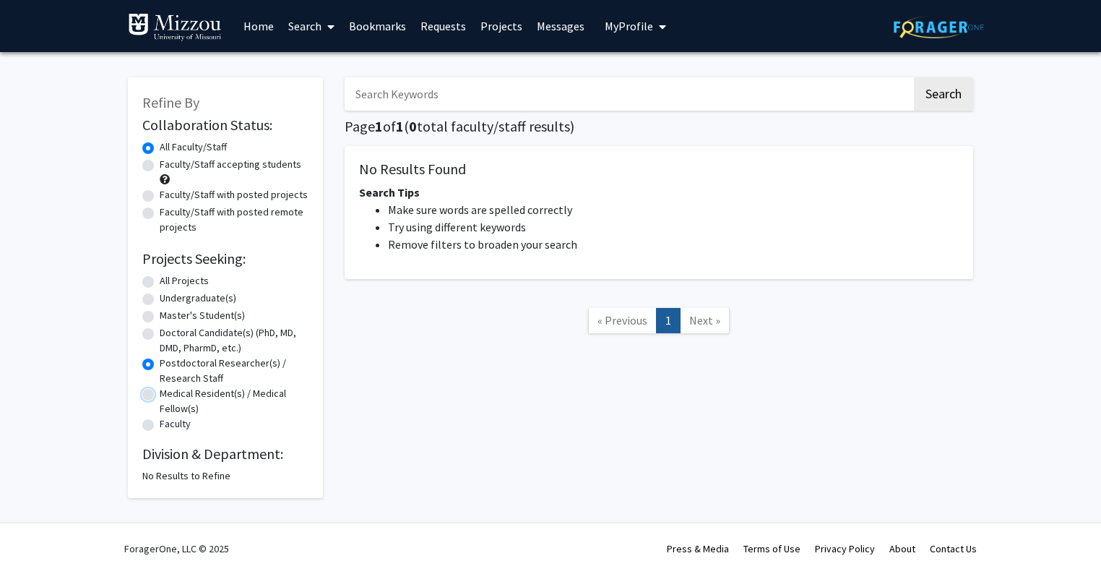
click at [160, 395] on input "Medical Resident(s) / Medical Fellow(s)" at bounding box center [164, 390] width 9 height 9
radio input "true"
click at [160, 424] on label "Faculty" at bounding box center [175, 423] width 31 height 15
click at [160, 424] on input "Faculty" at bounding box center [164, 420] width 9 height 9
radio input "true"
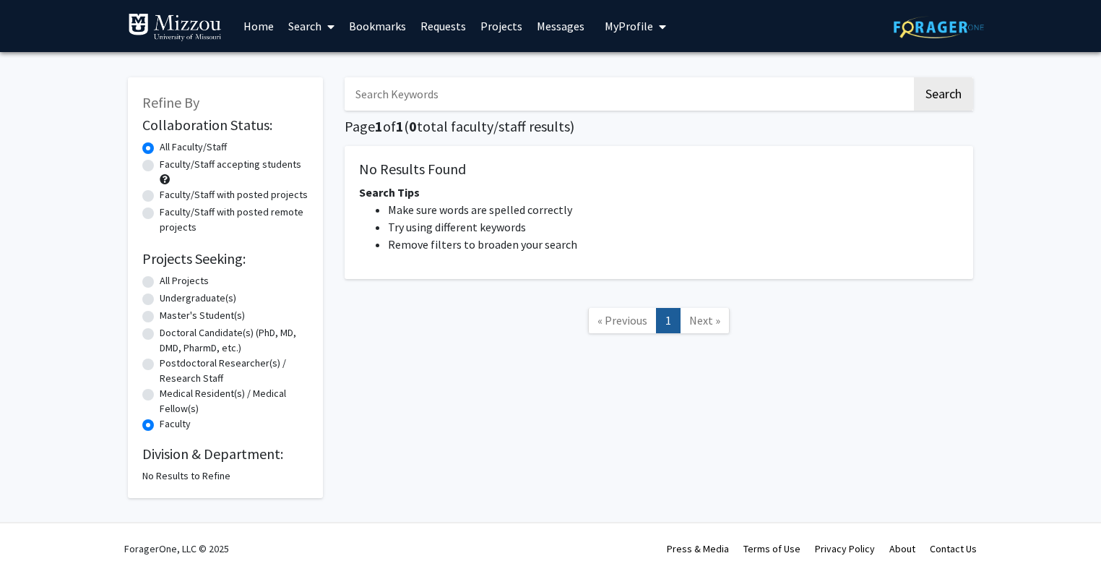
click at [160, 285] on label "All Projects" at bounding box center [184, 280] width 49 height 15
click at [160, 282] on input "All Projects" at bounding box center [164, 277] width 9 height 9
radio input "true"
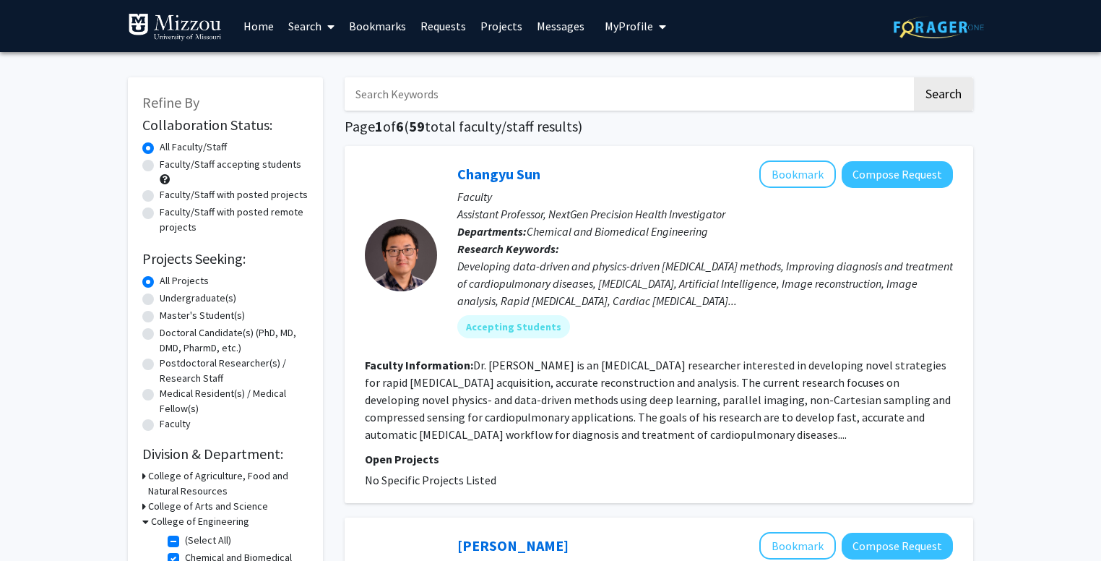
click at [492, 99] on input "Search Keywords" at bounding box center [628, 93] width 567 height 33
type input "prosthetic"
click at [914, 77] on button "Search" at bounding box center [943, 93] width 59 height 33
checkbox input "false"
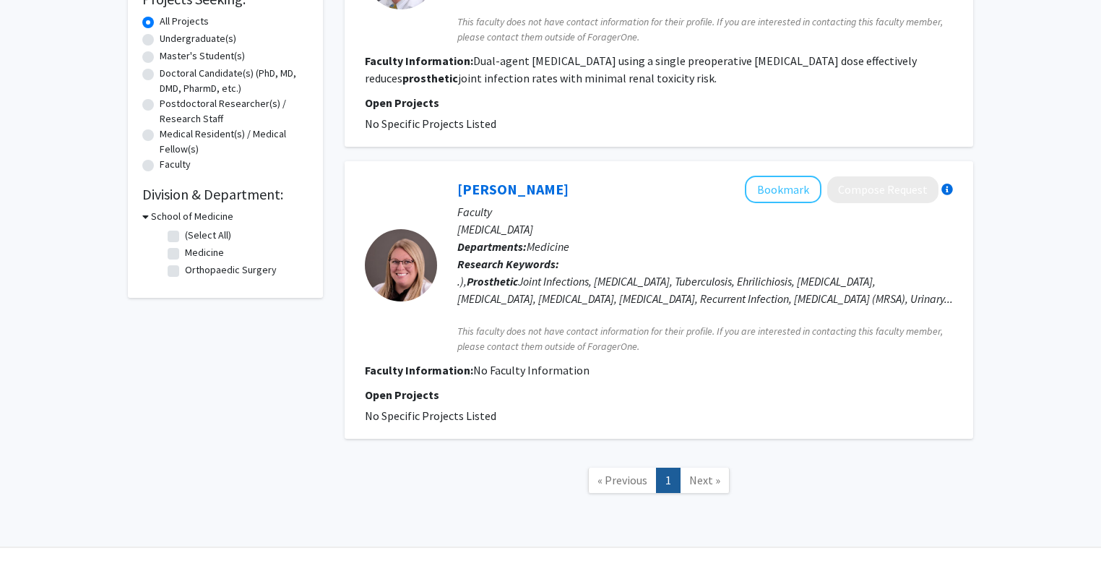
scroll to position [277, 0]
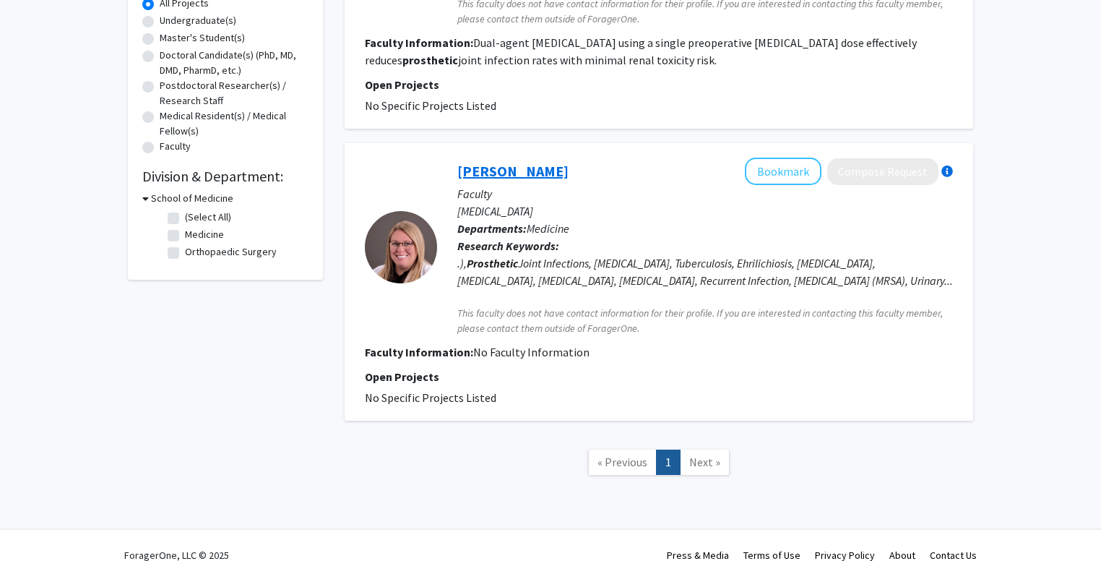
click at [485, 169] on link "Taylor Nelson" at bounding box center [512, 171] width 111 height 18
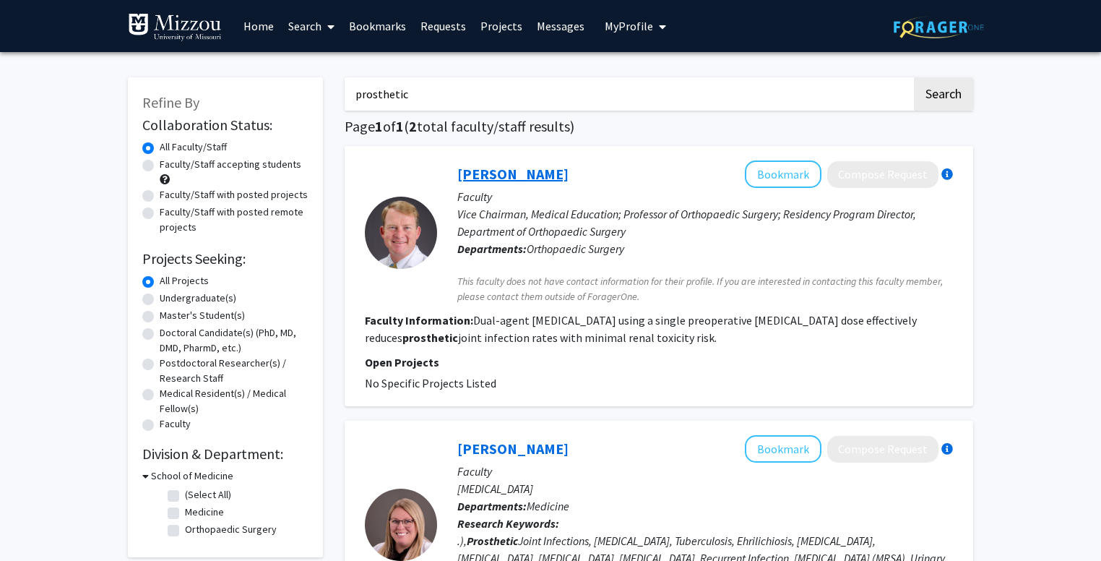
click at [498, 176] on link "James Keeney" at bounding box center [512, 174] width 111 height 18
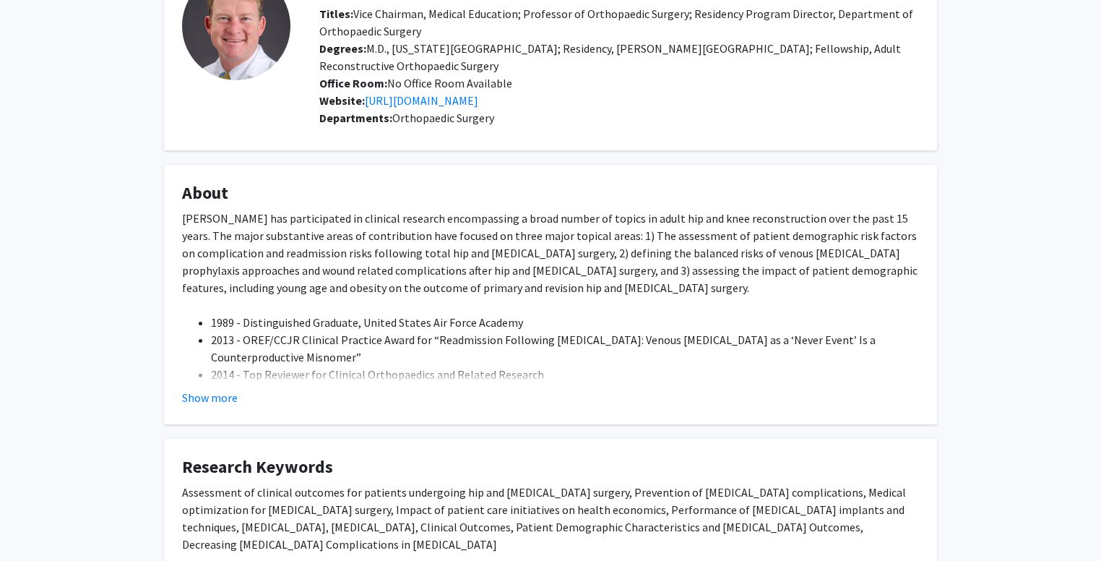
scroll to position [110, 0]
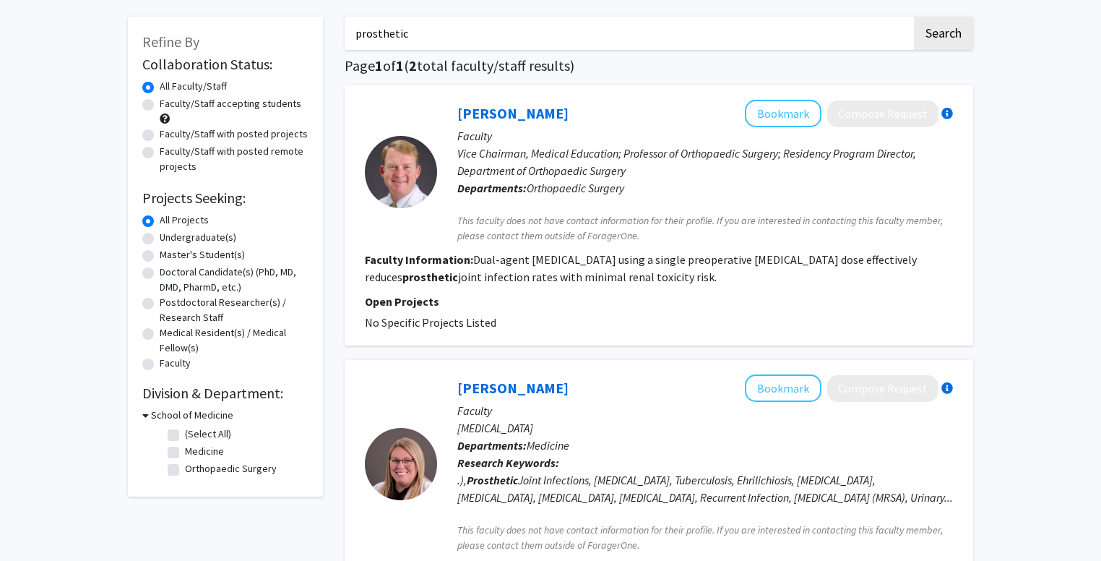
scroll to position [64, 0]
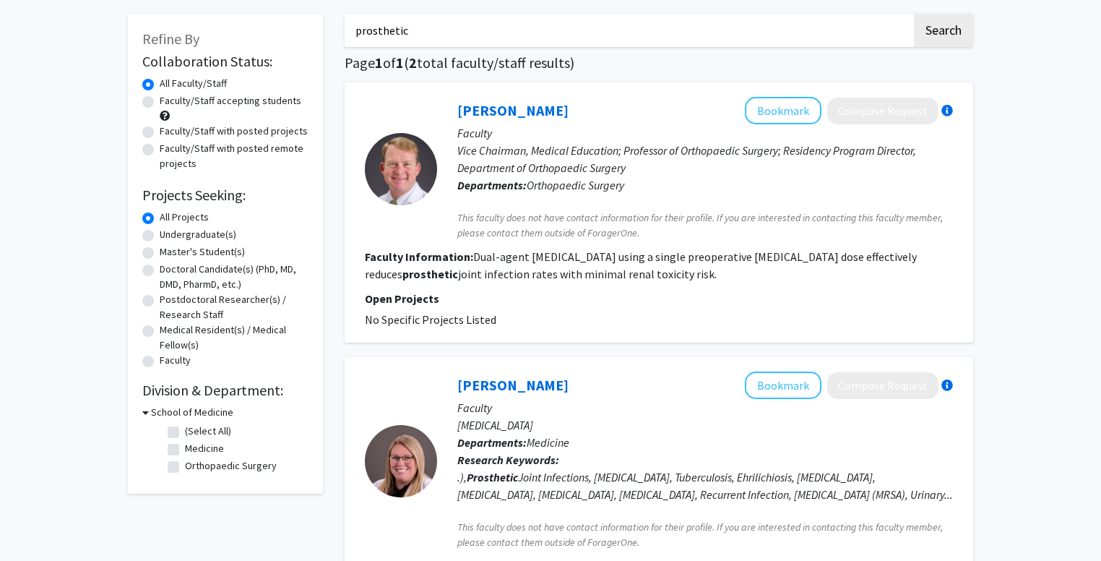
click at [153, 412] on h3 "School of Medicine" at bounding box center [192, 412] width 82 height 15
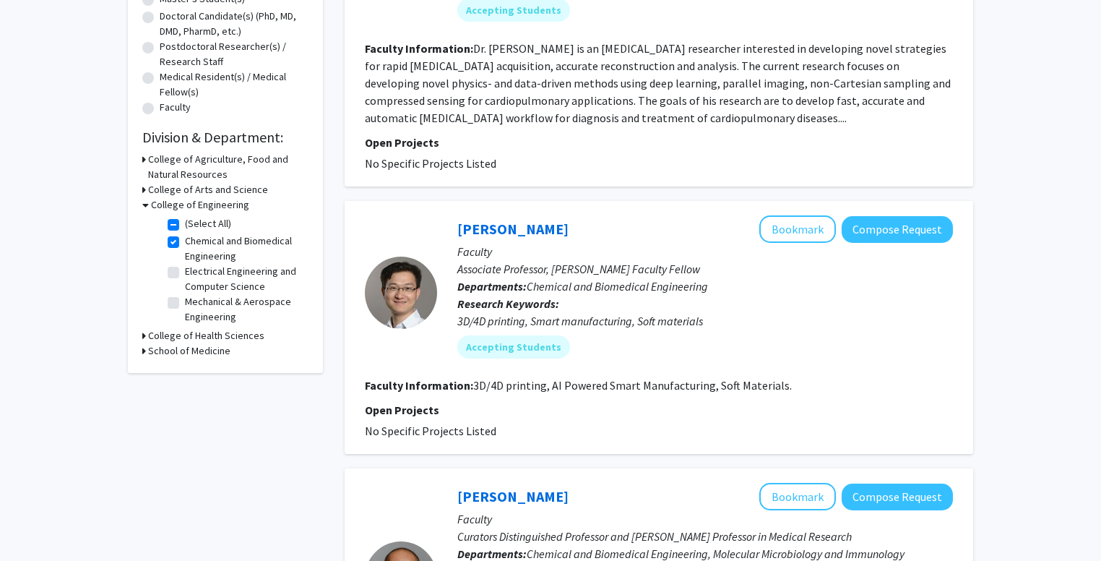
scroll to position [317, 0]
click at [494, 223] on link "Jian Lin" at bounding box center [512, 228] width 111 height 18
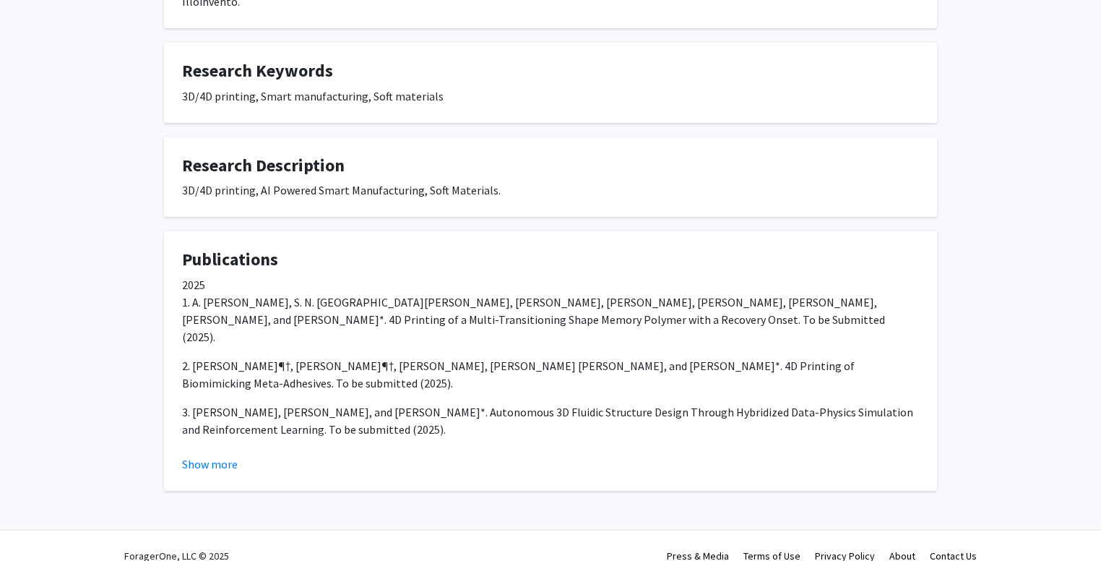
scroll to position [490, 0]
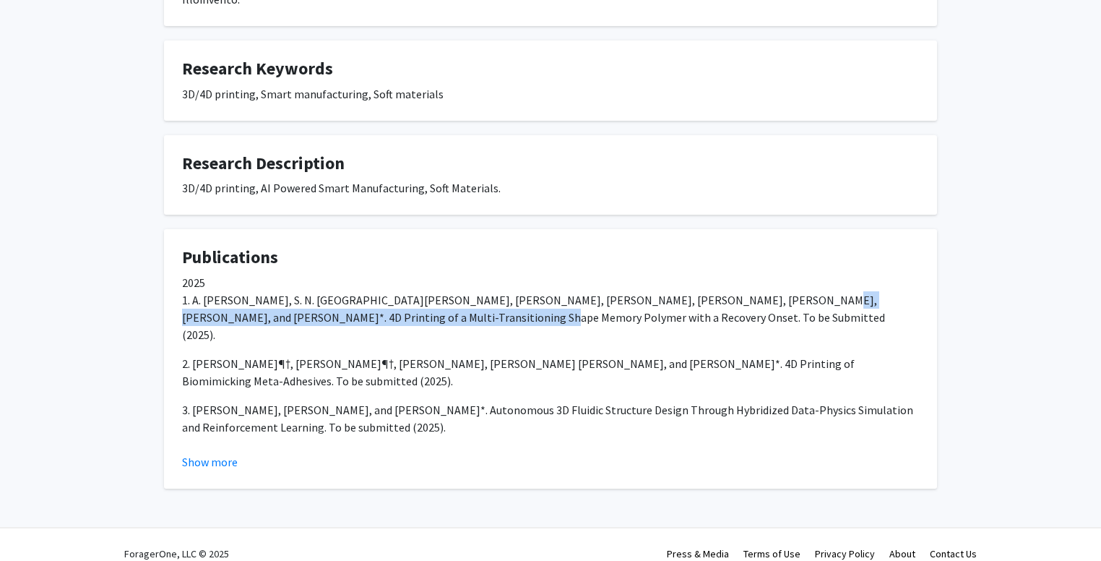
drag, startPoint x: 706, startPoint y: 282, endPoint x: 373, endPoint y: 297, distance: 334.0
click at [373, 297] on p "1. A. Mahjoubnia, D. Cai, S. N. Esfahany, Y. Wu, W. Zhao, M. Jayathilake, H. Zh…" at bounding box center [550, 317] width 737 height 52
copy p "D Printing of a Multi-Transitioning Shape Memory Polymer with a Recovery Onset"
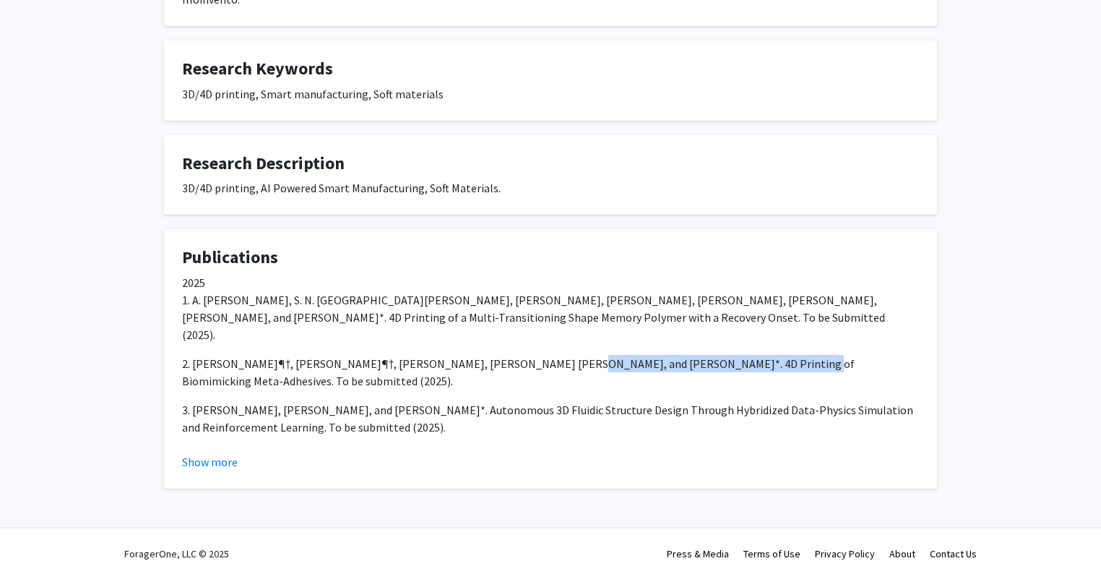
drag, startPoint x: 508, startPoint y: 328, endPoint x: 718, endPoint y: 326, distance: 210.2
click at [718, 355] on p "2. G. Bond¶†, C. Lin¶†, Y. Wu, S. Norouzi, A. Mahjoubnia, and J. Lin*. 4D Print…" at bounding box center [550, 372] width 737 height 35
copy p "4D Printing of Biomimicking Meta-Adhesives"
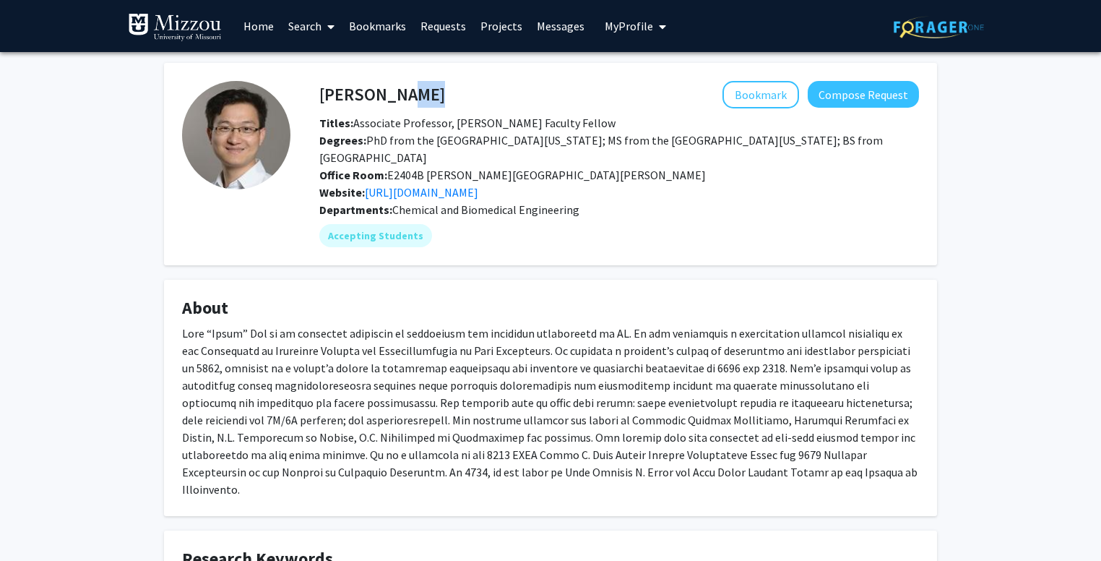
drag, startPoint x: 377, startPoint y: 96, endPoint x: 318, endPoint y: 95, distance: 59.2
click at [318, 95] on div "Jian Lin Bookmark Compose Request" at bounding box center [618, 94] width 621 height 27
copy h4
click at [748, 96] on button "Bookmark" at bounding box center [760, 94] width 77 height 27
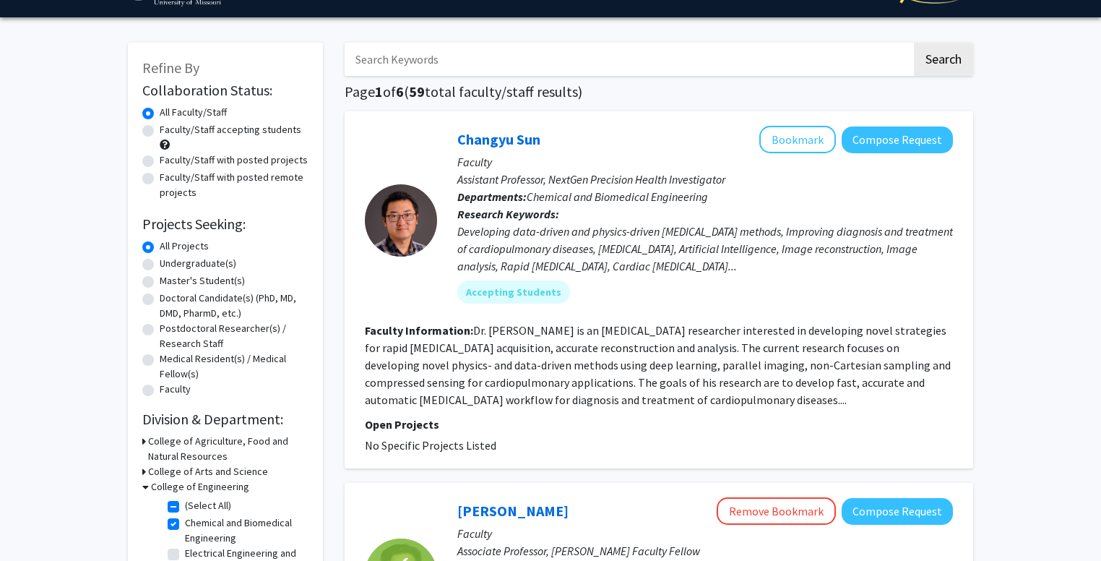
scroll to position [37, 0]
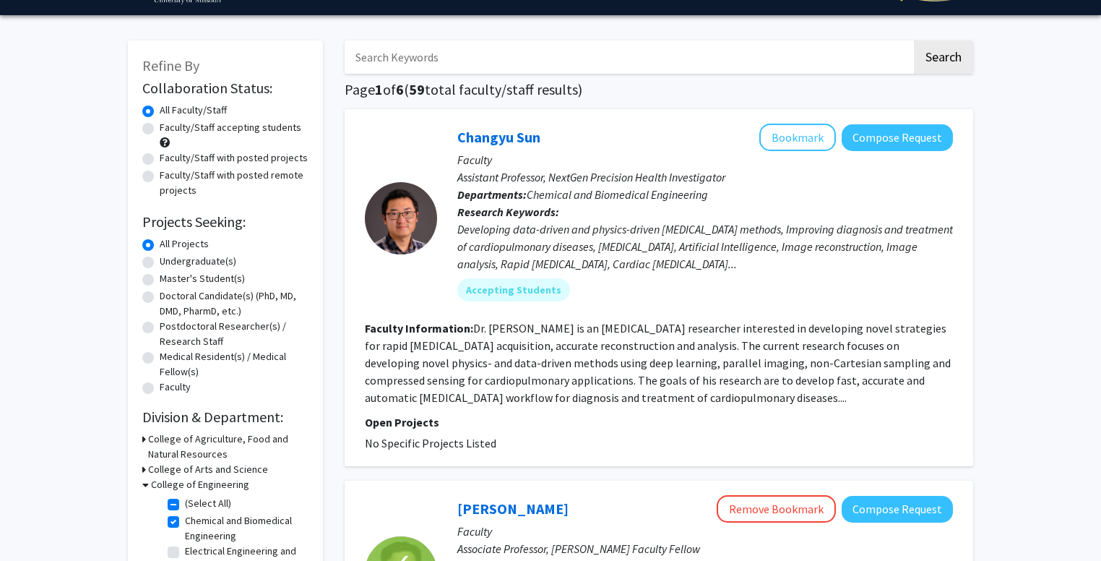
click at [520, 60] on input "Search Keywords" at bounding box center [628, 56] width 567 height 33
type input "soft"
click at [914, 40] on button "Search" at bounding box center [943, 56] width 59 height 33
checkbox input "false"
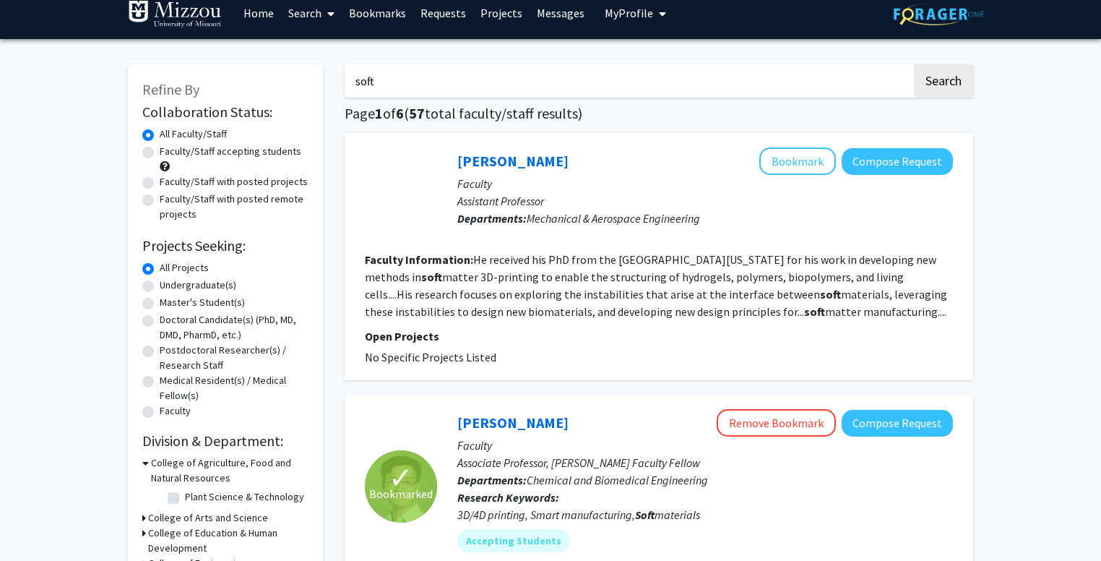
scroll to position [14, 0]
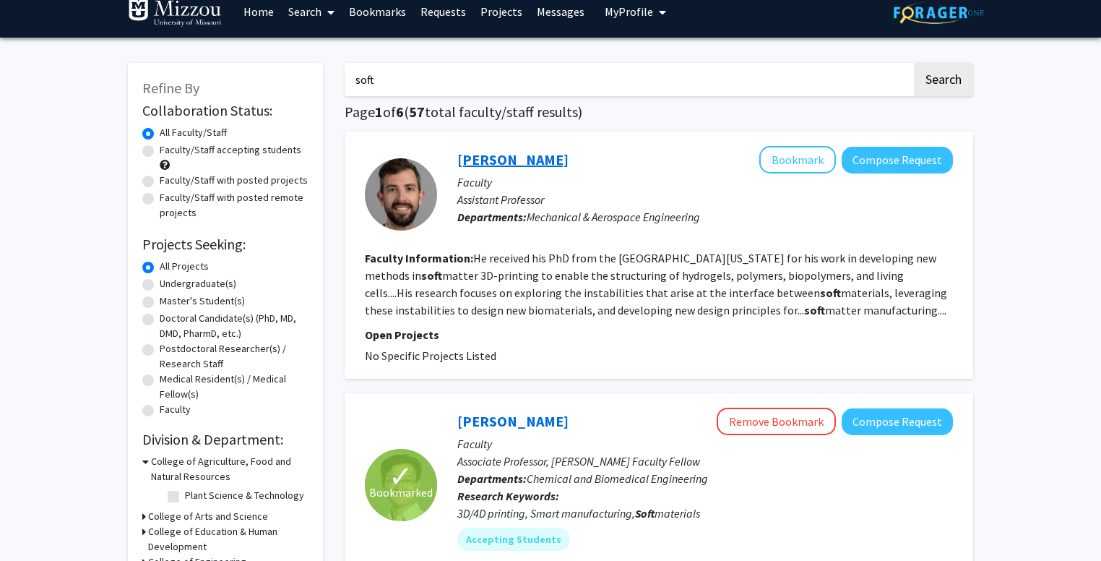
click at [486, 155] on link "Christopher O’Bryan" at bounding box center [512, 159] width 111 height 18
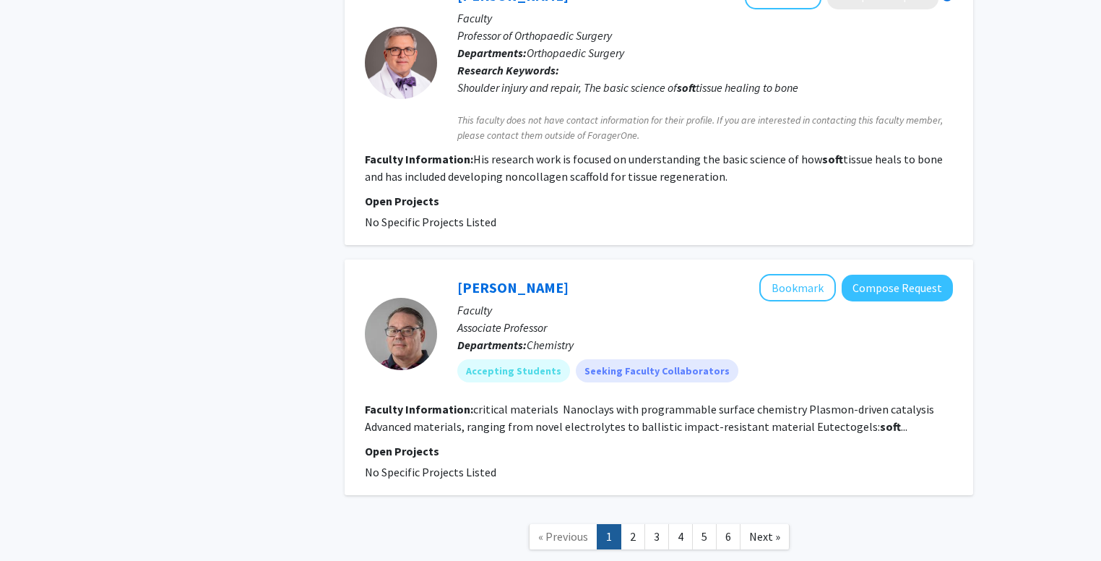
scroll to position [2456, 0]
click at [633, 528] on link "2" at bounding box center [632, 535] width 25 height 25
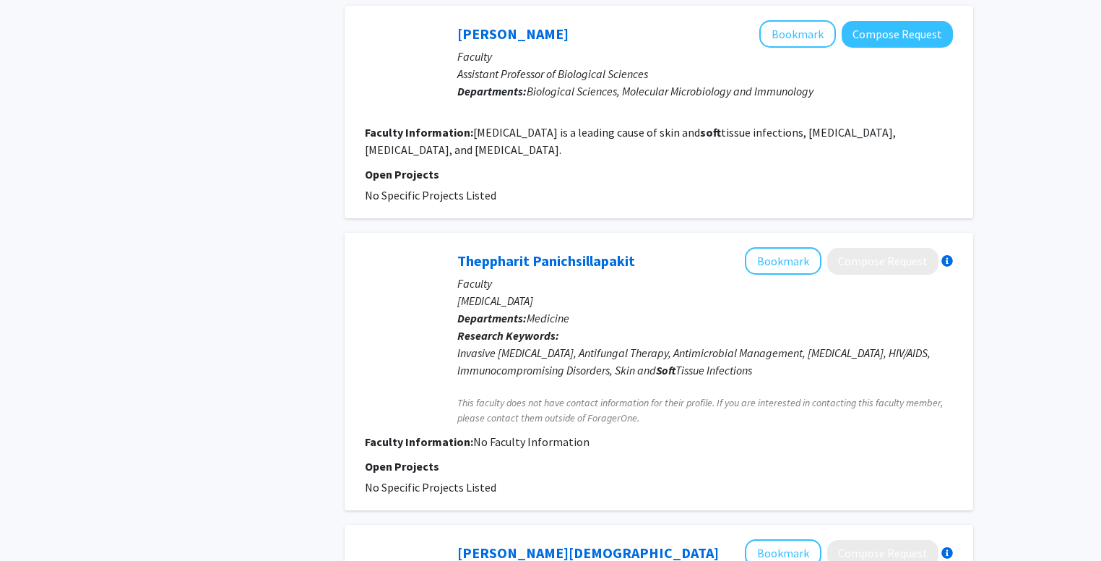
scroll to position [2322, 0]
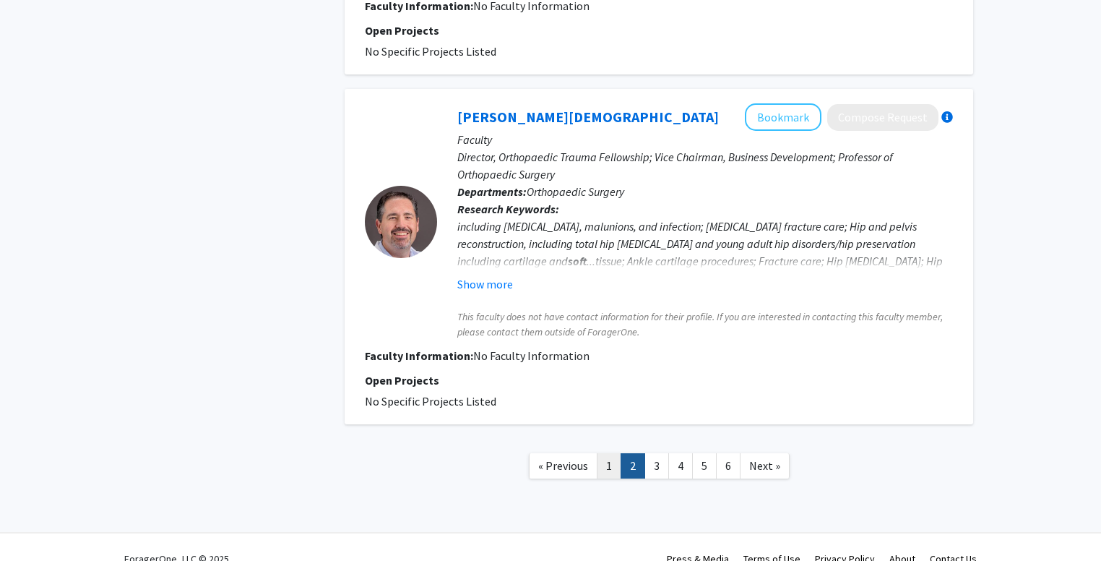
click at [610, 453] on link "1" at bounding box center [609, 465] width 25 height 25
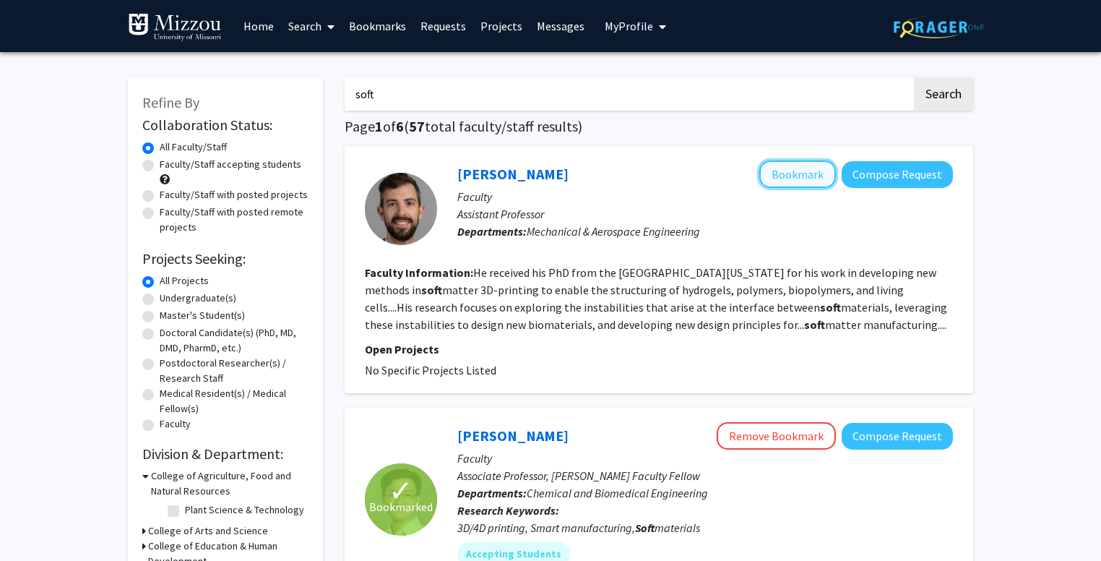
click at [783, 173] on button "Bookmark" at bounding box center [797, 173] width 77 height 27
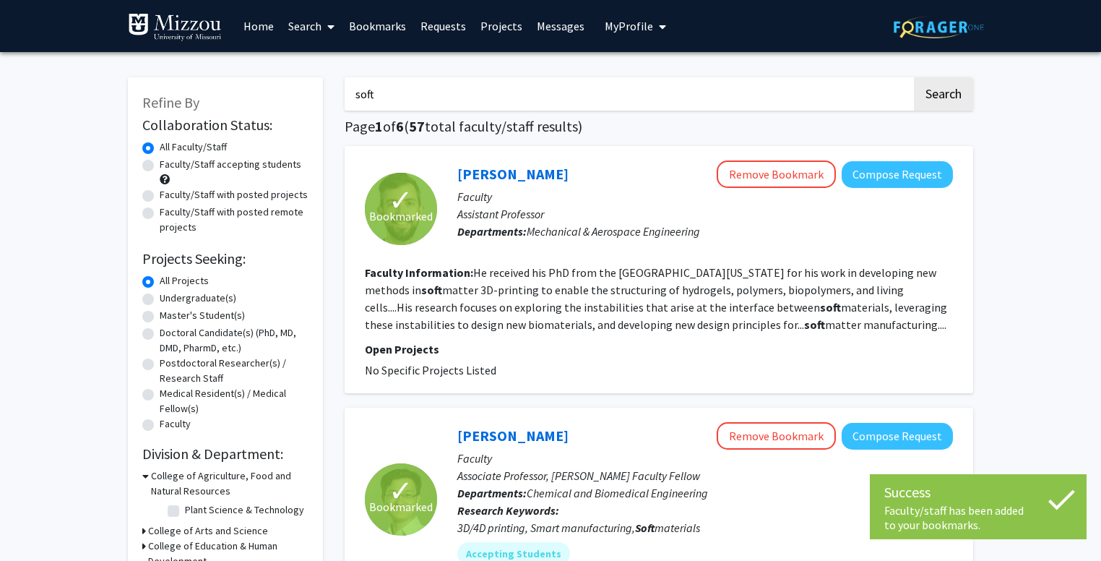
click at [739, 297] on section "Faculty Information: He received his PhD from the University of Florida for his…" at bounding box center [659, 298] width 588 height 69
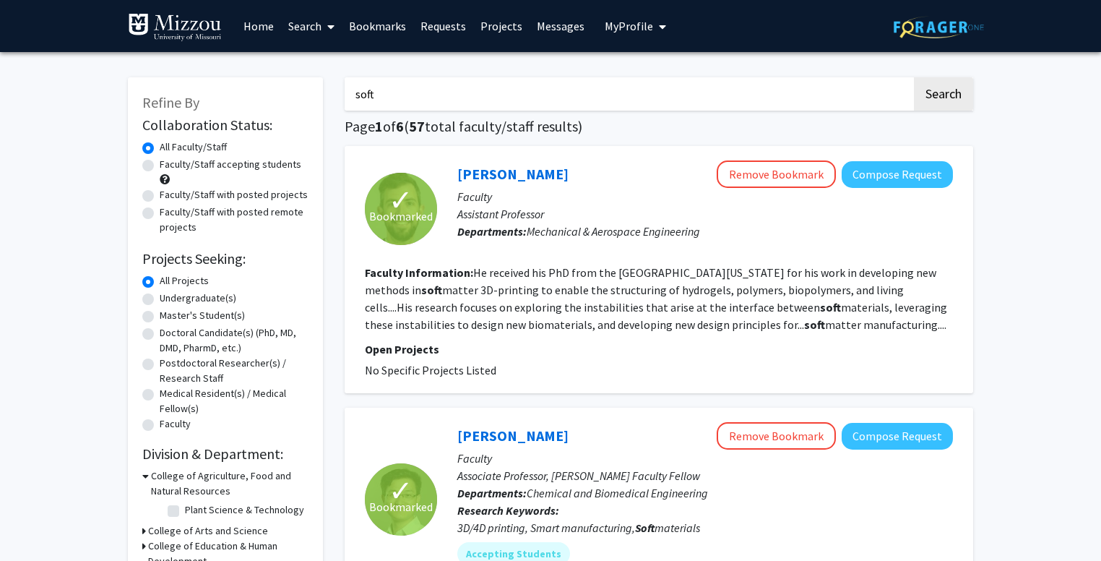
click at [961, 358] on div "✓ Bookmarked Christopher O’Bryan Remove Bookmark Compose Request Faculty Assist…" at bounding box center [659, 269] width 628 height 247
click at [965, 368] on div "✓ Bookmarked Christopher O’Bryan Remove Bookmark Compose Request Faculty Assist…" at bounding box center [659, 269] width 628 height 247
drag, startPoint x: 553, startPoint y: 91, endPoint x: 333, endPoint y: 106, distance: 220.1
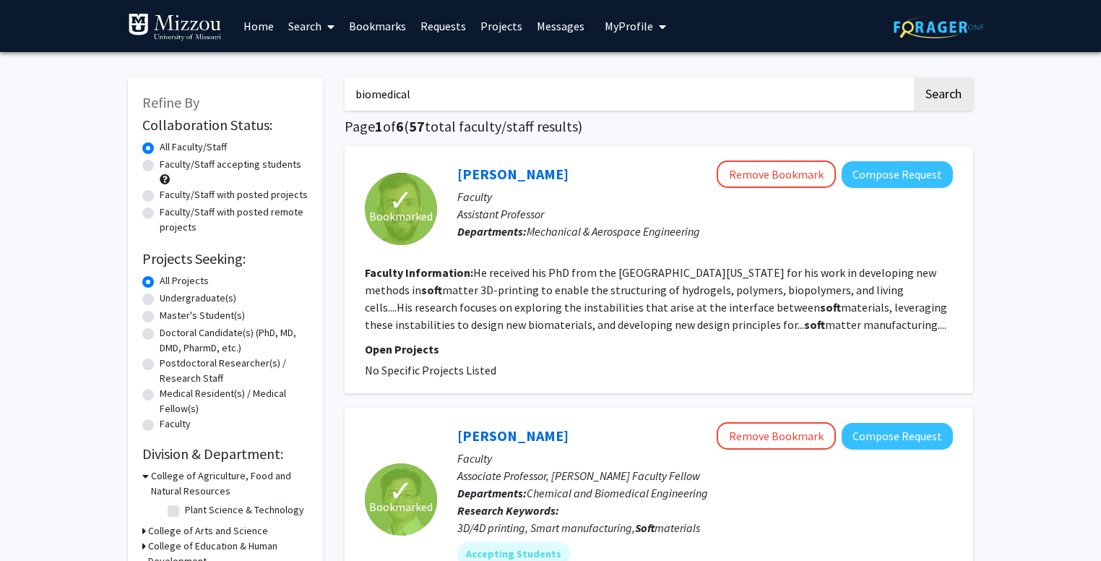
type input "biomedical"
click at [914, 77] on button "Search" at bounding box center [943, 93] width 59 height 33
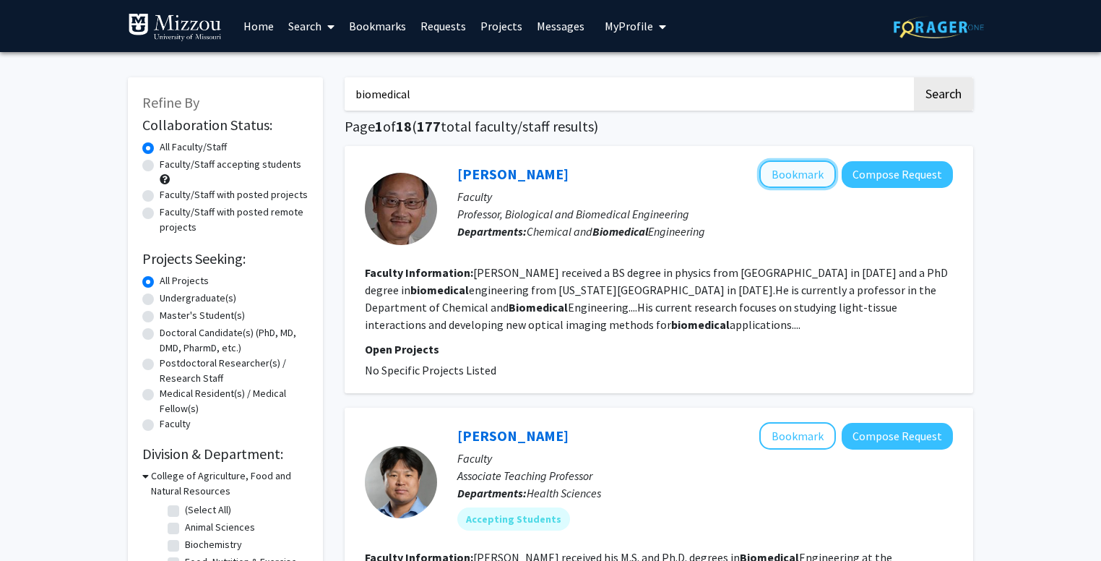
click at [787, 183] on button "Bookmark" at bounding box center [797, 173] width 77 height 27
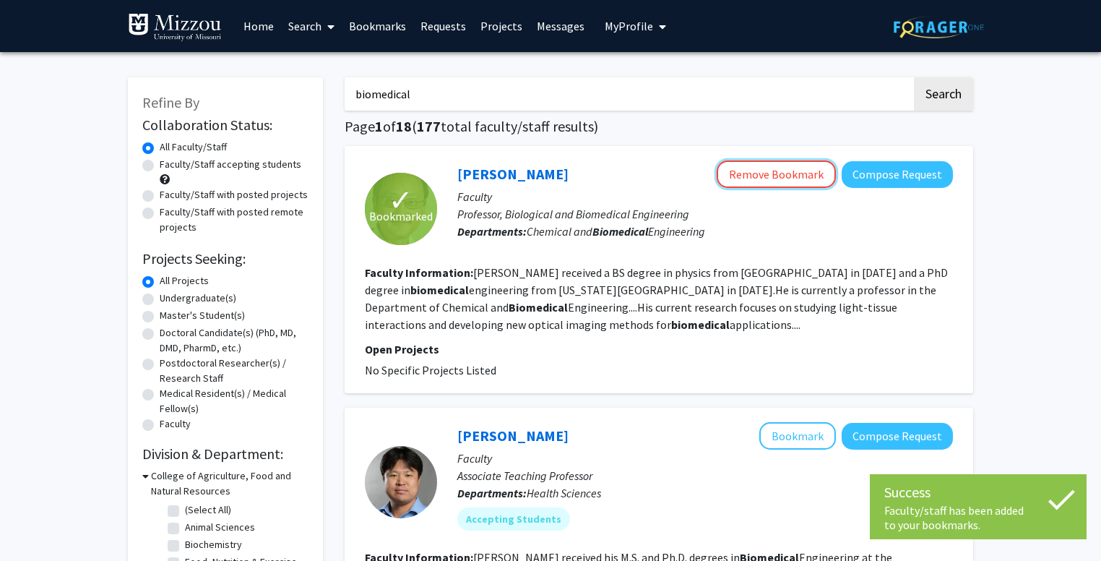
click at [787, 183] on button "Remove Bookmark" at bounding box center [776, 173] width 119 height 27
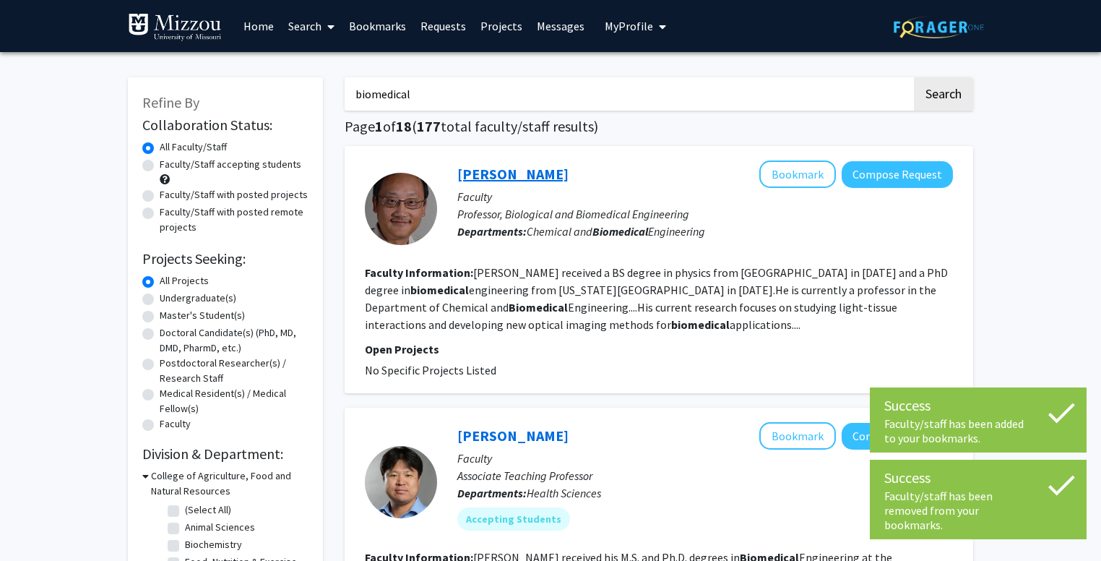
click at [470, 171] on link "Gang Yao" at bounding box center [512, 174] width 111 height 18
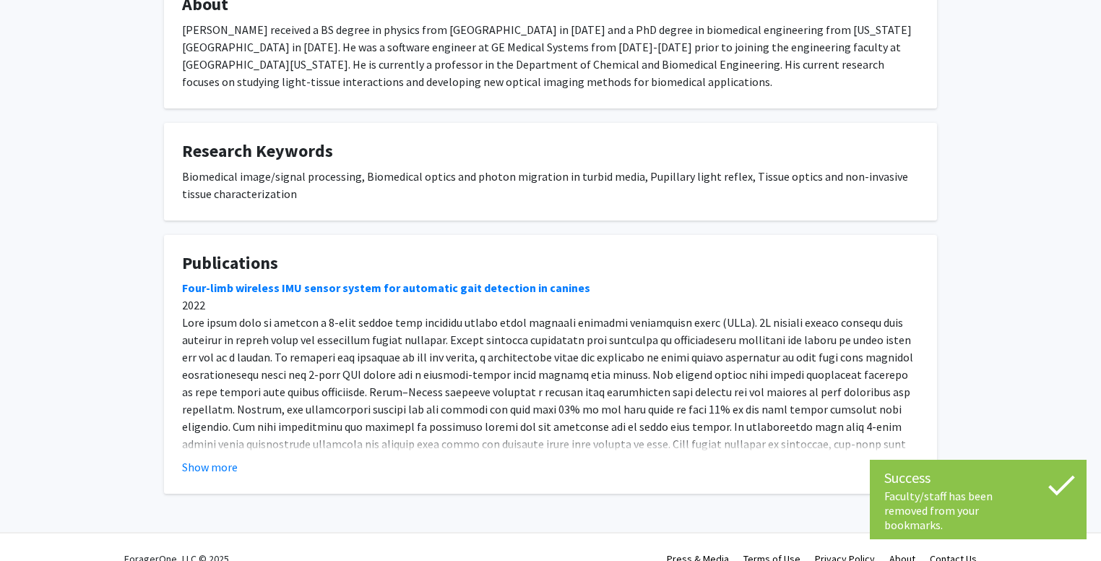
scroll to position [266, 0]
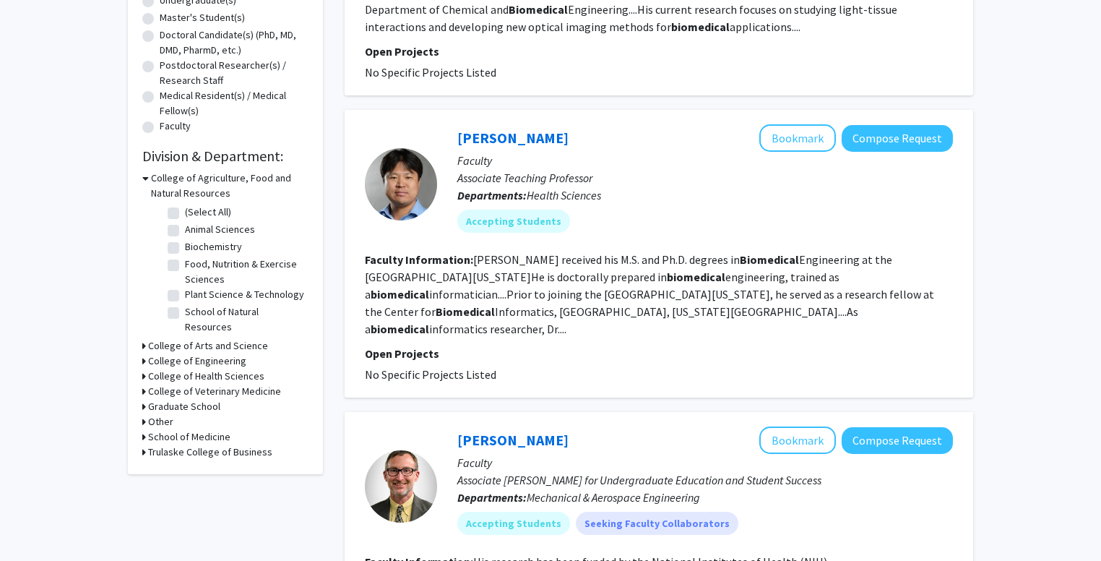
scroll to position [288, 0]
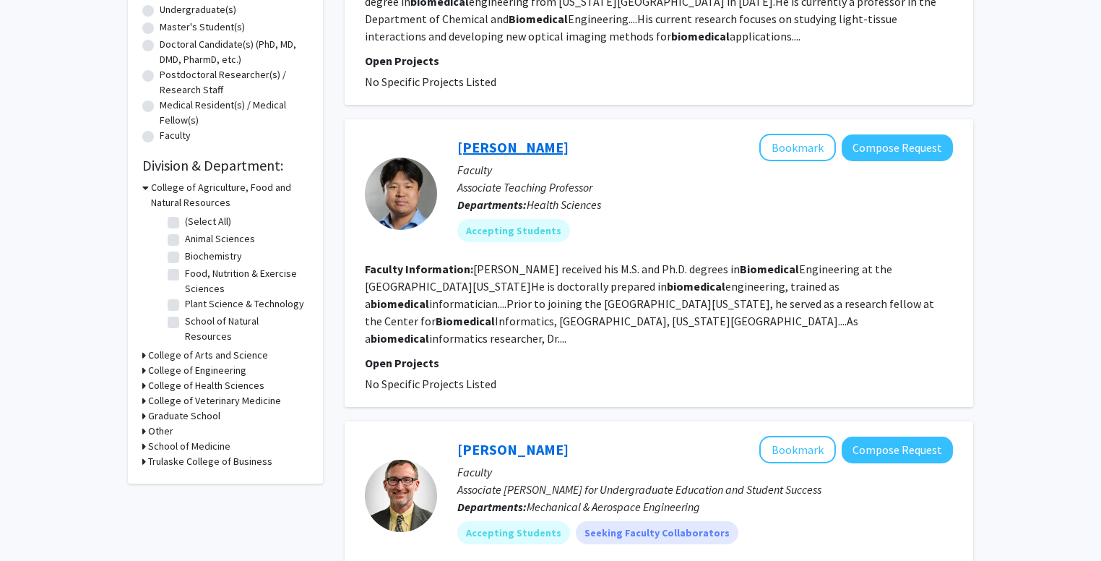
click at [483, 139] on link "Min Soon Kim" at bounding box center [512, 147] width 111 height 18
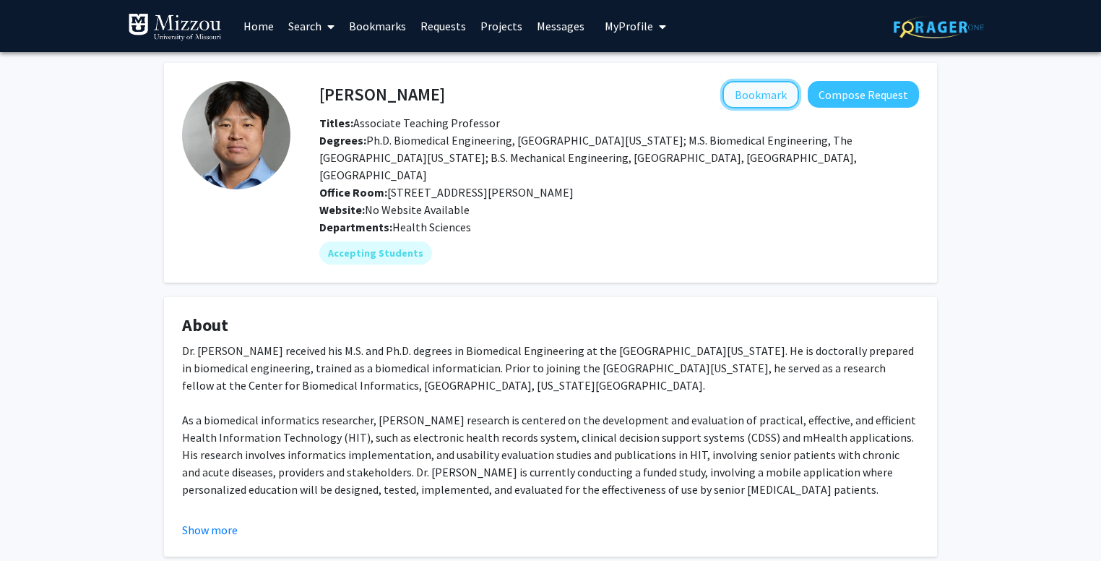
click at [769, 88] on button "Bookmark" at bounding box center [760, 94] width 77 height 27
click at [866, 297] on fg-card "About Dr. Min Soon Kim received his M.S. and Ph.D. degrees in Biomedical Engine…" at bounding box center [550, 426] width 773 height 259
click at [1017, 405] on div "Min Soon Kim Remove Bookmark Compose Request Titles: Associate Teaching Profess…" at bounding box center [550, 528] width 1101 height 953
click at [999, 469] on div "Min Soon Kim Remove Bookmark Compose Request Titles: Associate Teaching Profess…" at bounding box center [550, 528] width 1101 height 953
click at [1062, 269] on div "Min Soon Kim Remove Bookmark Compose Request Titles: Associate Teaching Profess…" at bounding box center [550, 528] width 1101 height 953
